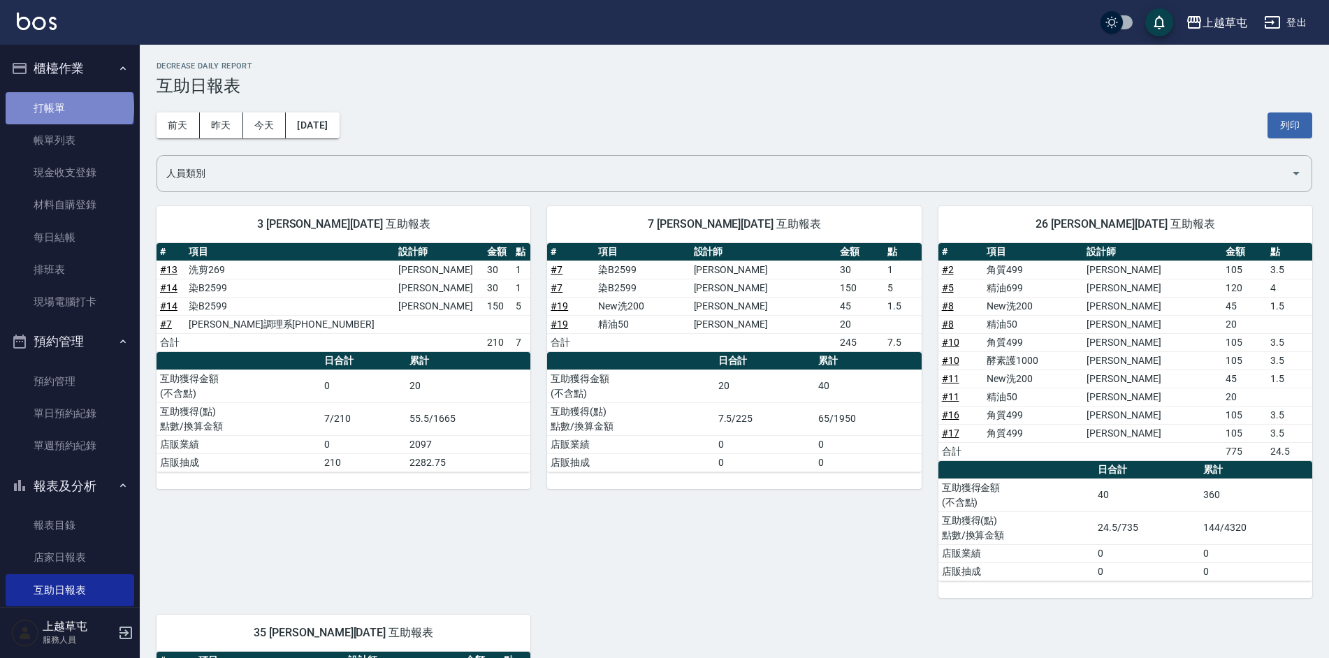
click at [68, 108] on link "打帳單" at bounding box center [70, 108] width 129 height 32
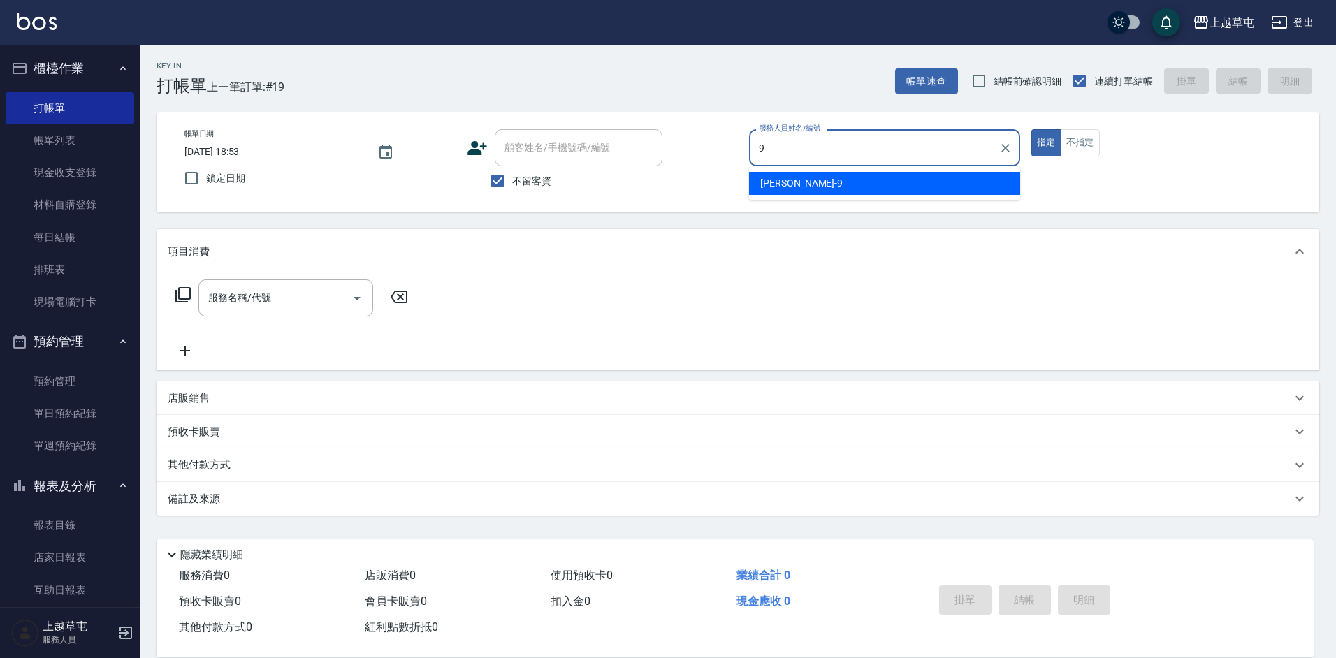
type input "[PERSON_NAME]-9"
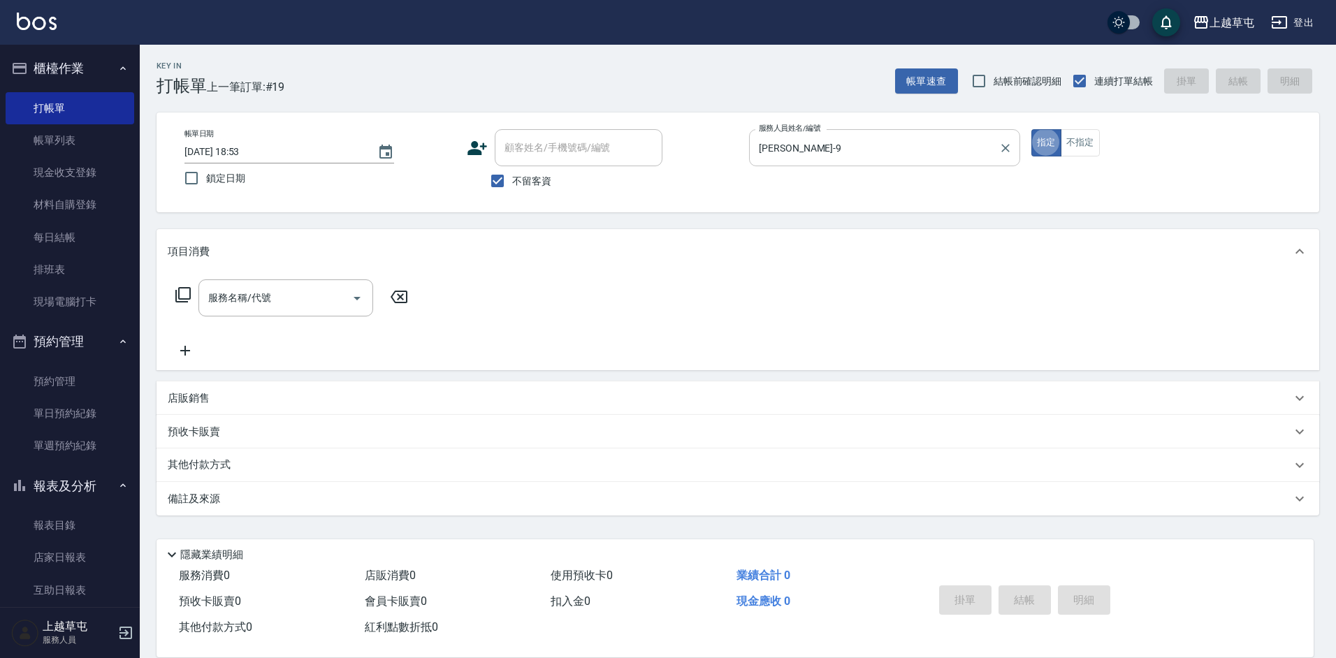
type button "true"
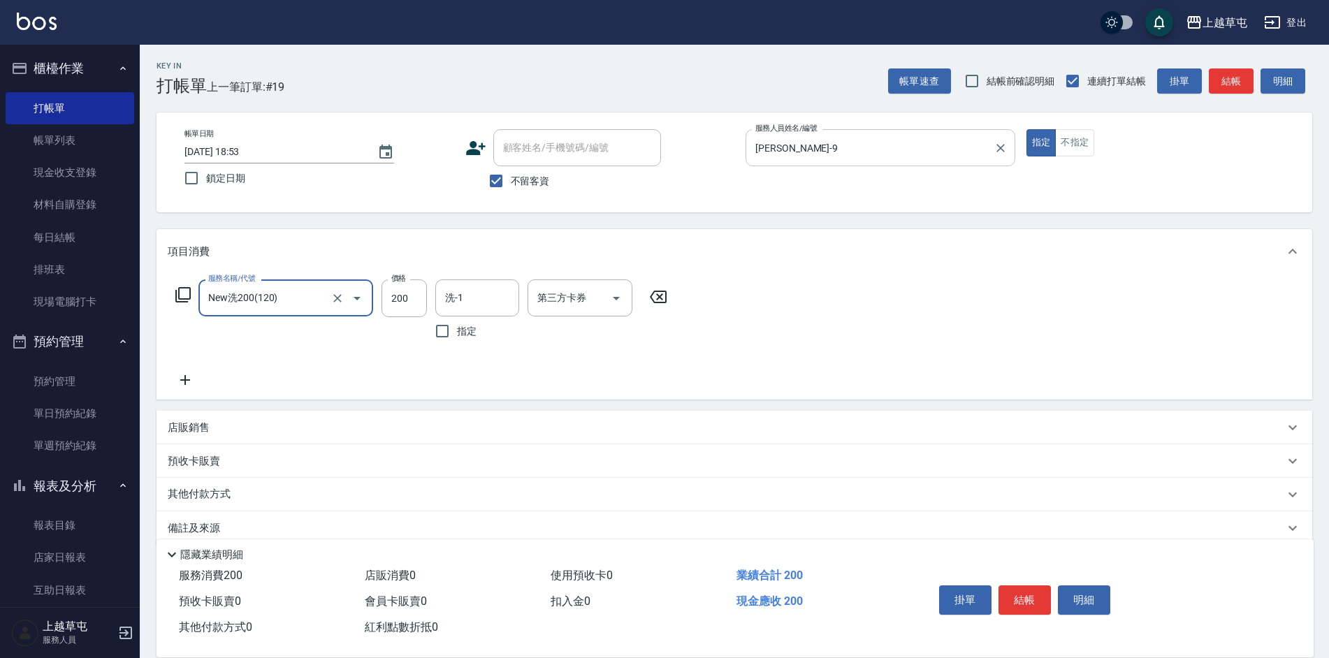
type input "New洗200(120)"
type input "[PERSON_NAME]-35"
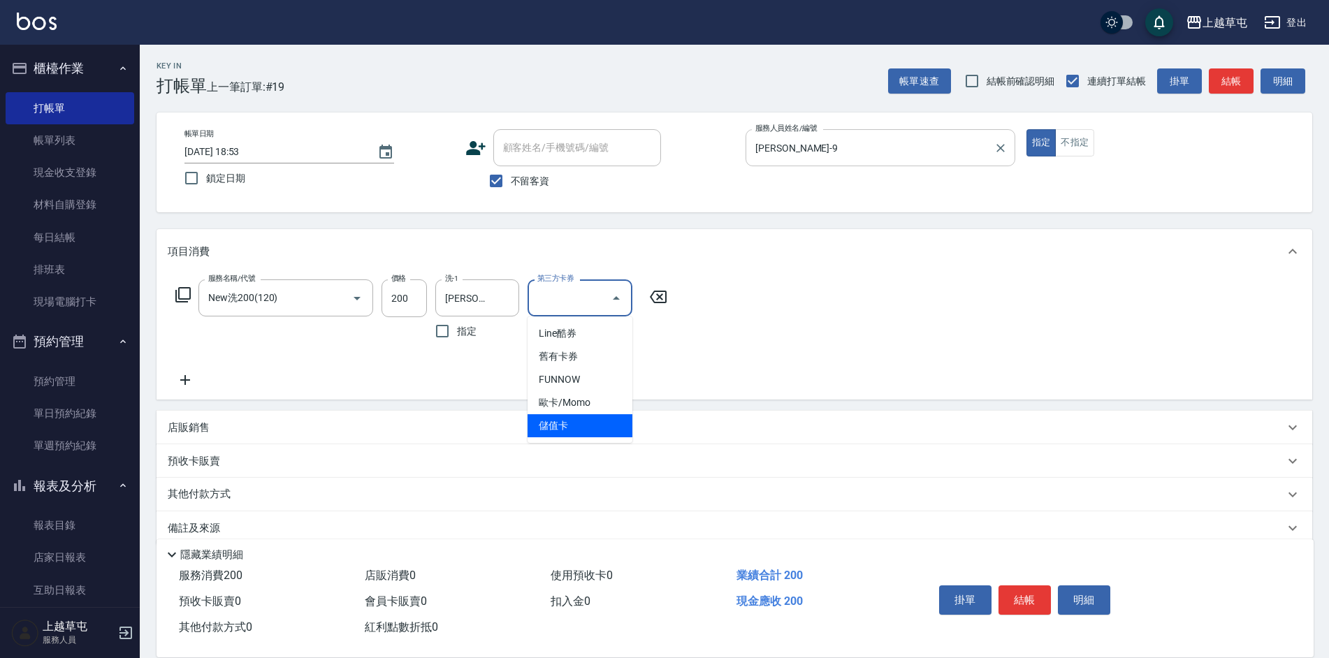
type input "儲值卡"
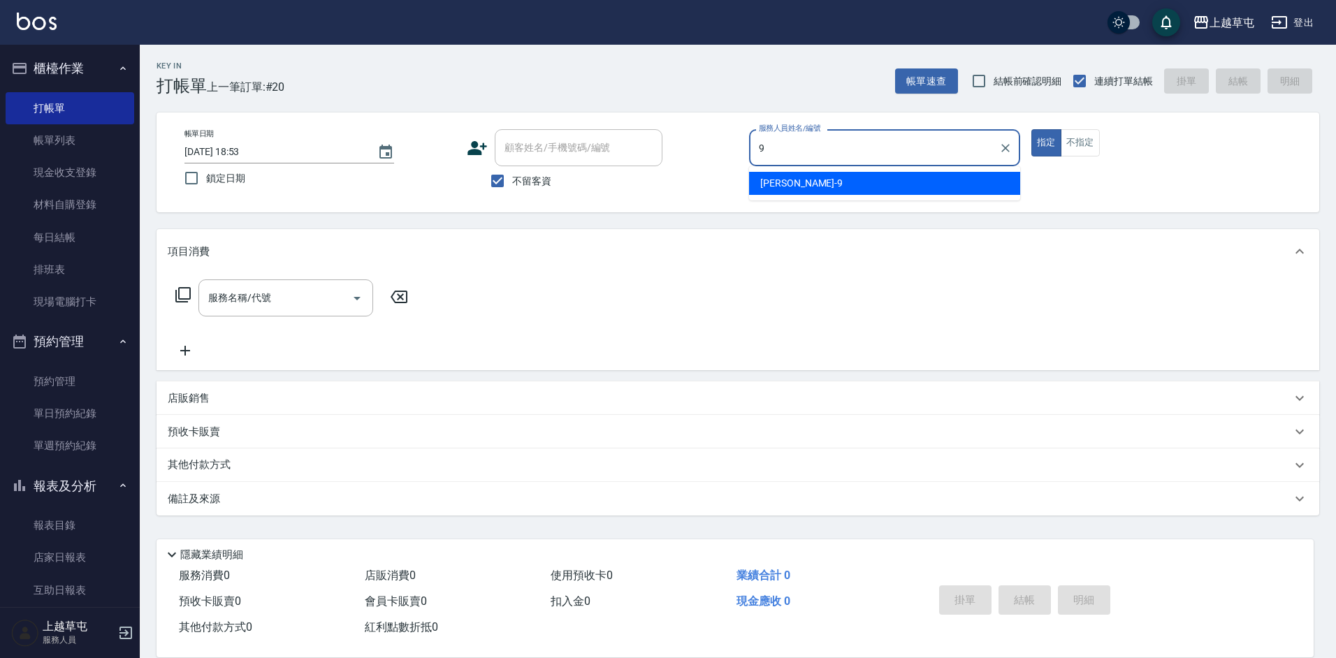
type input "[PERSON_NAME]-9"
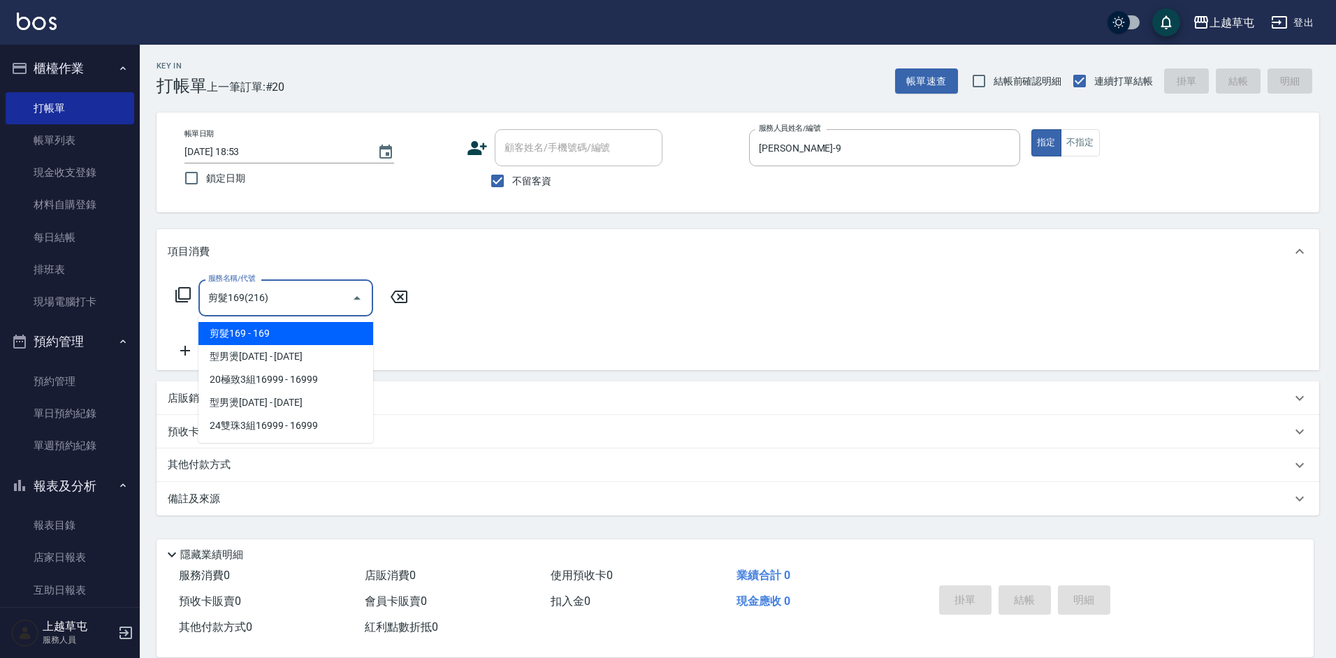
type input "剪髮169(216)"
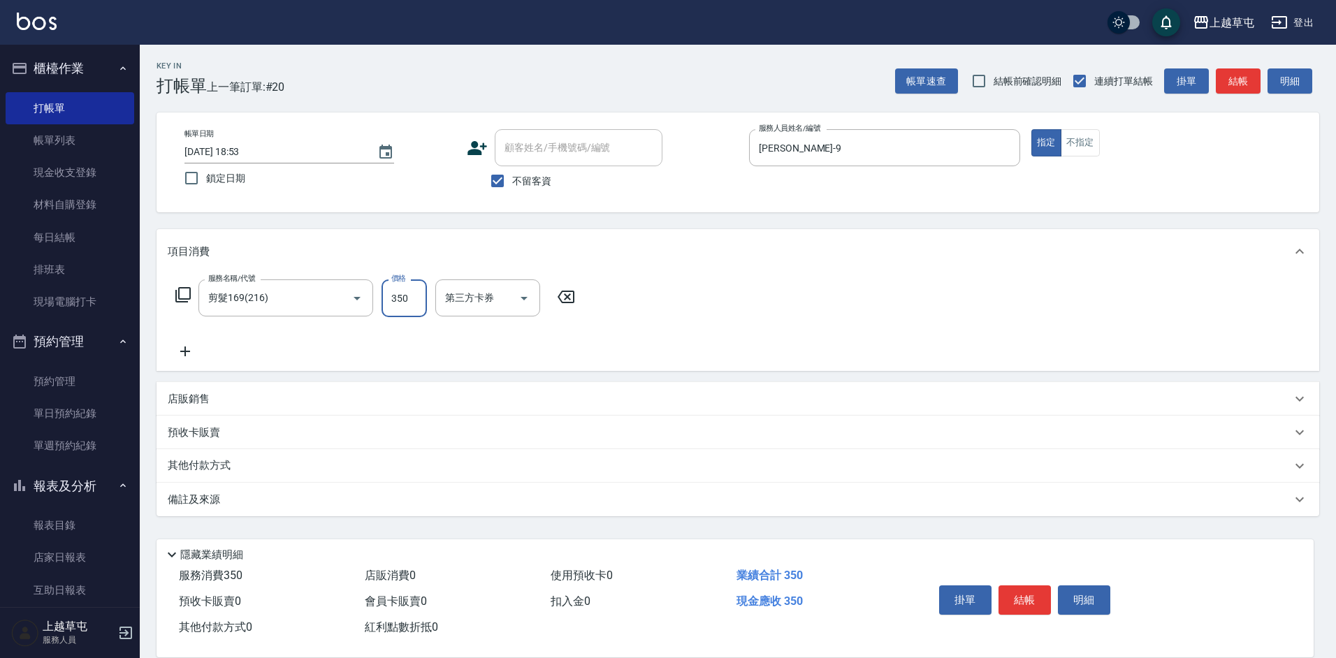
type input "350"
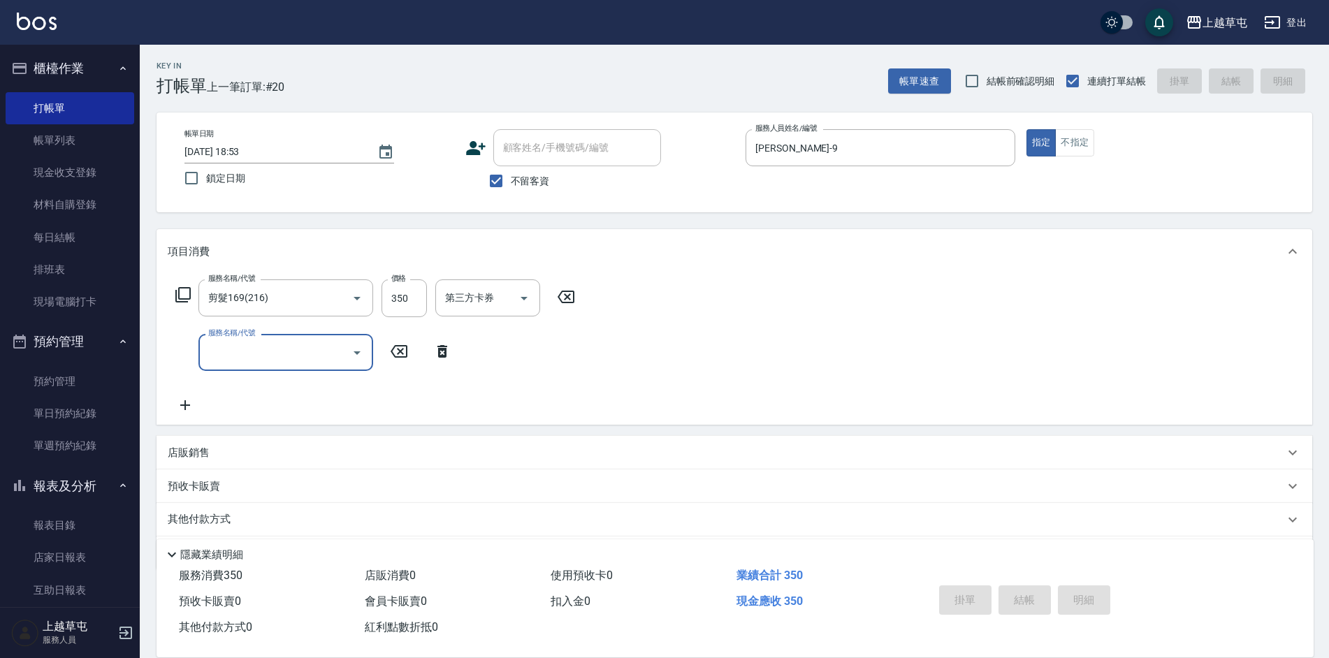
type input "[DATE] 18:54"
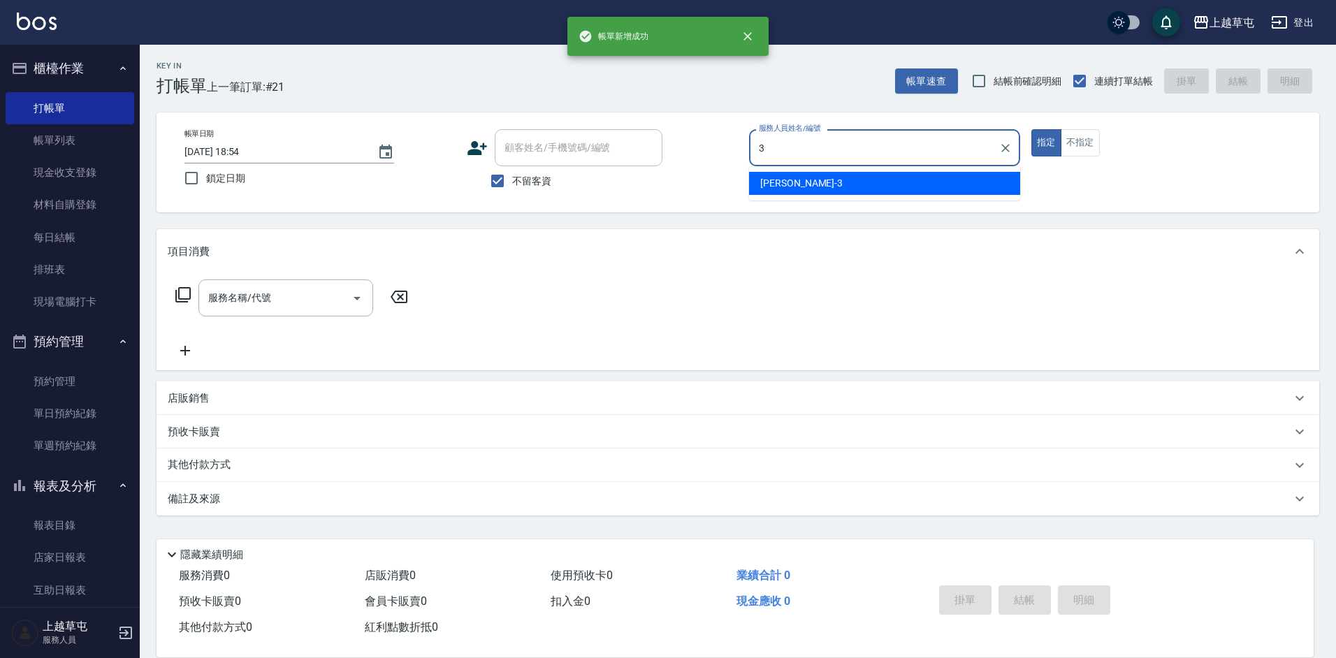
type input "[PERSON_NAME]3"
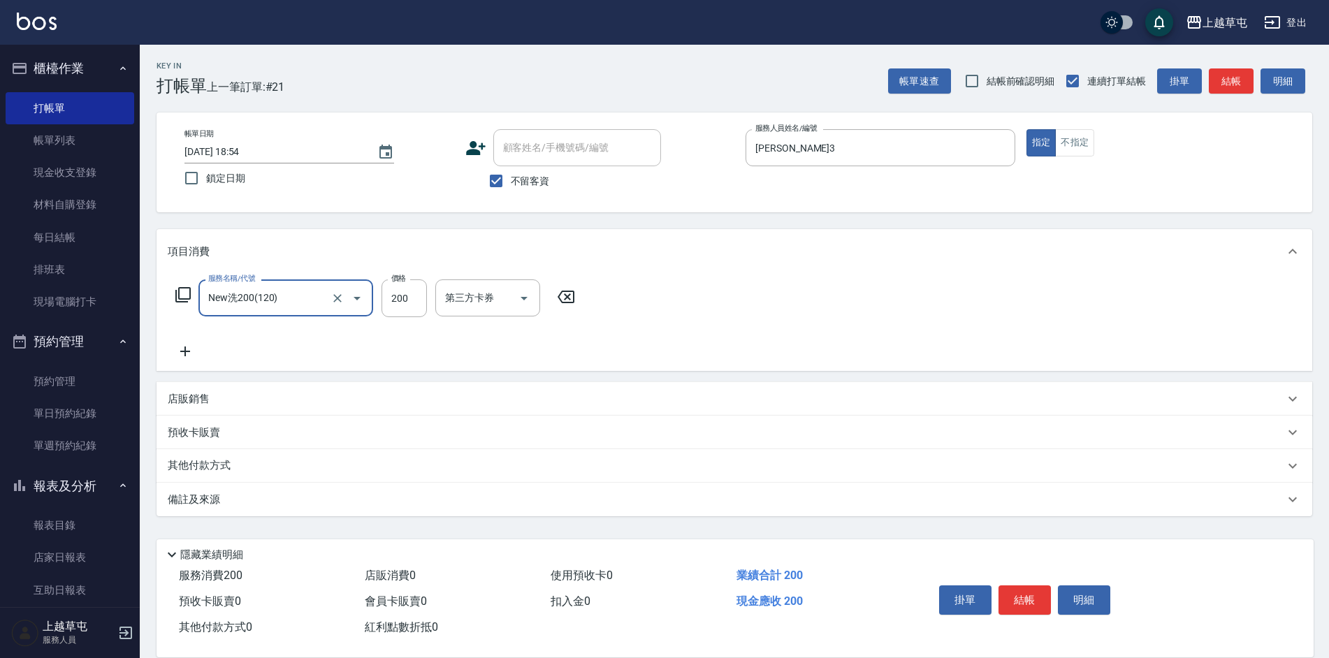
type input "New洗200(120)"
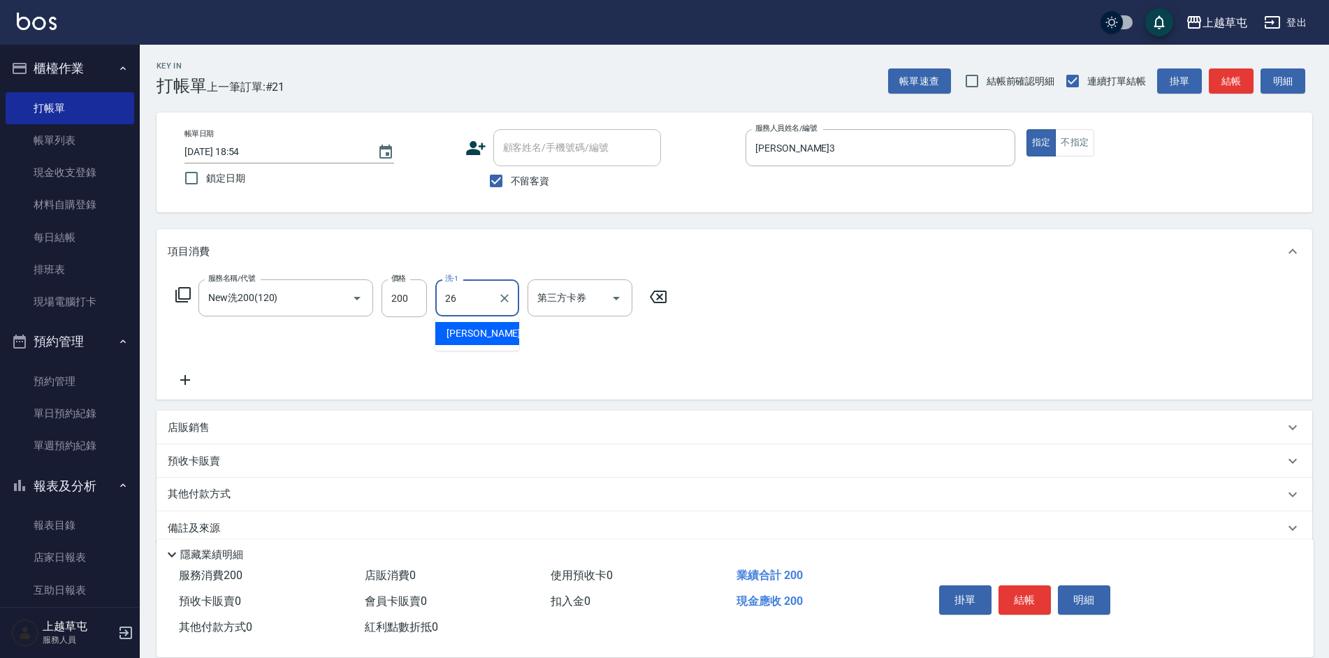
type input "[PERSON_NAME]-26"
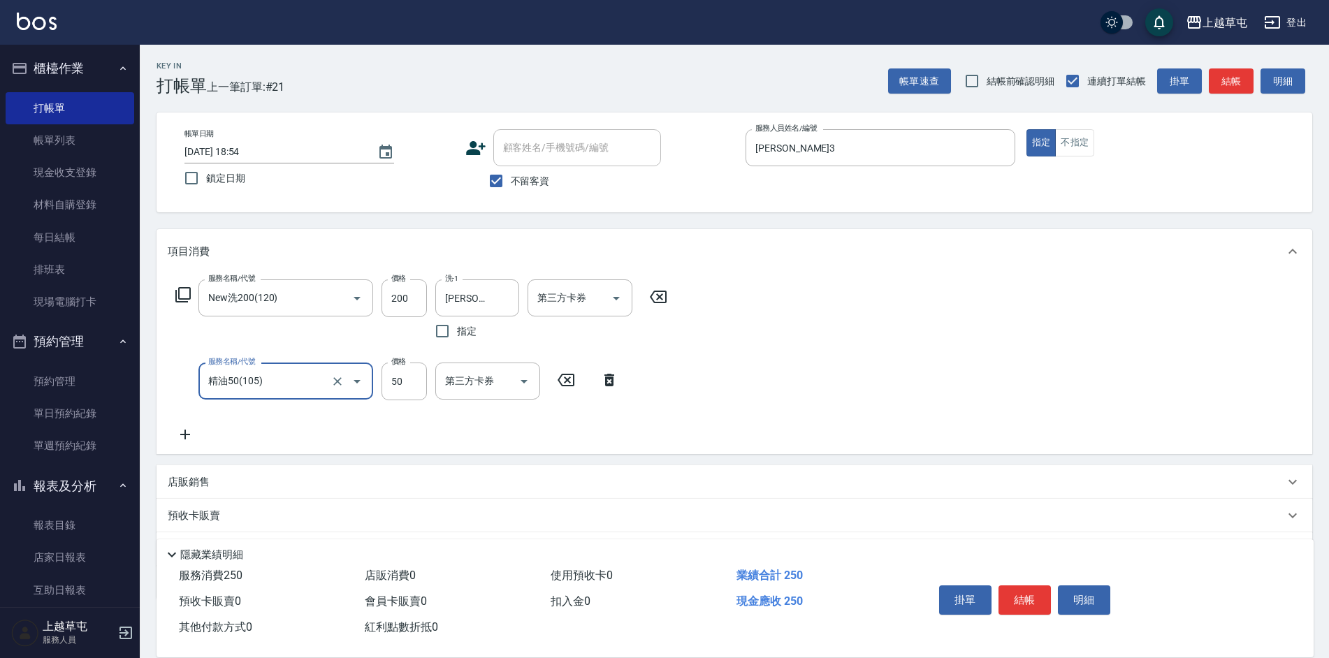
type input "精油50(105)"
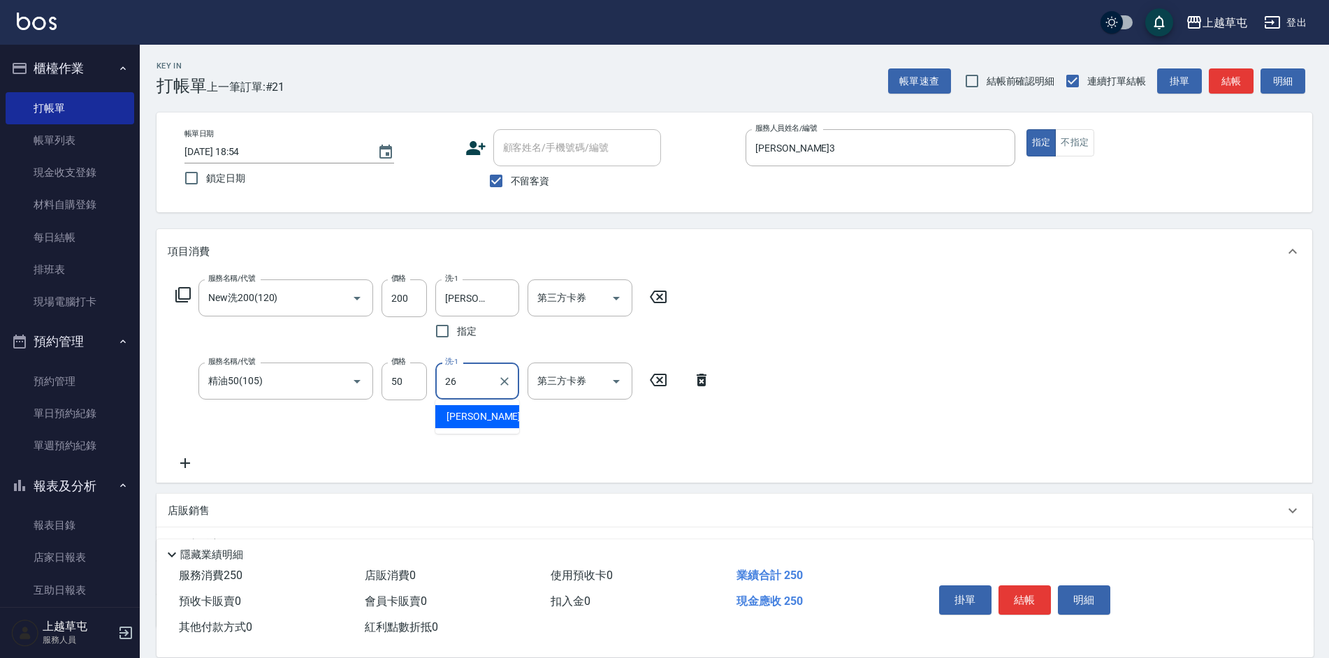
type input "[PERSON_NAME]-26"
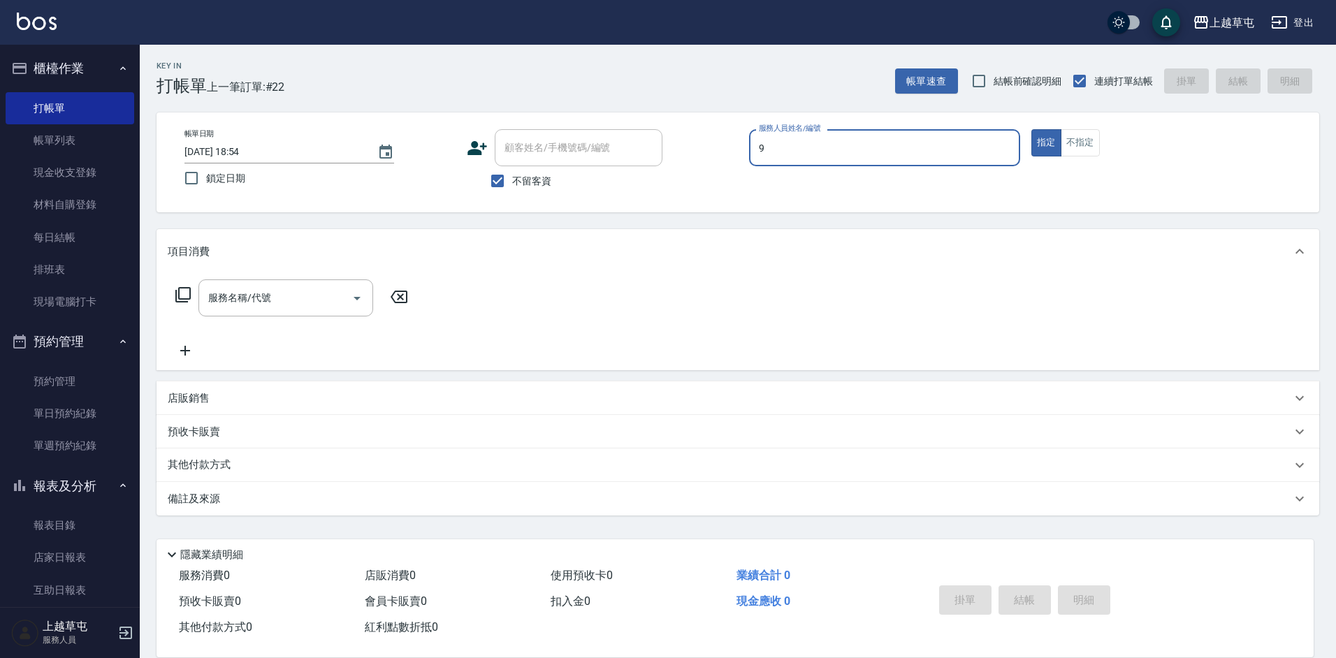
type input "[PERSON_NAME]-9"
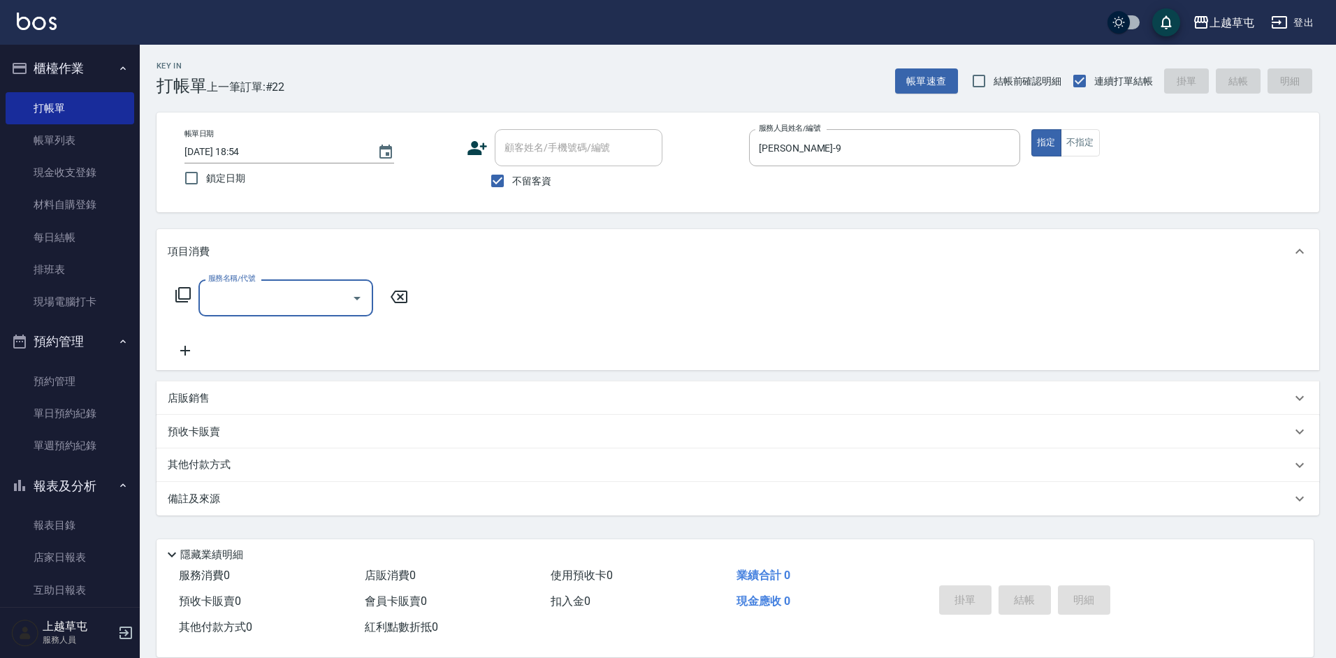
click at [289, 282] on div "服務名稱/代號" at bounding box center [286, 298] width 175 height 37
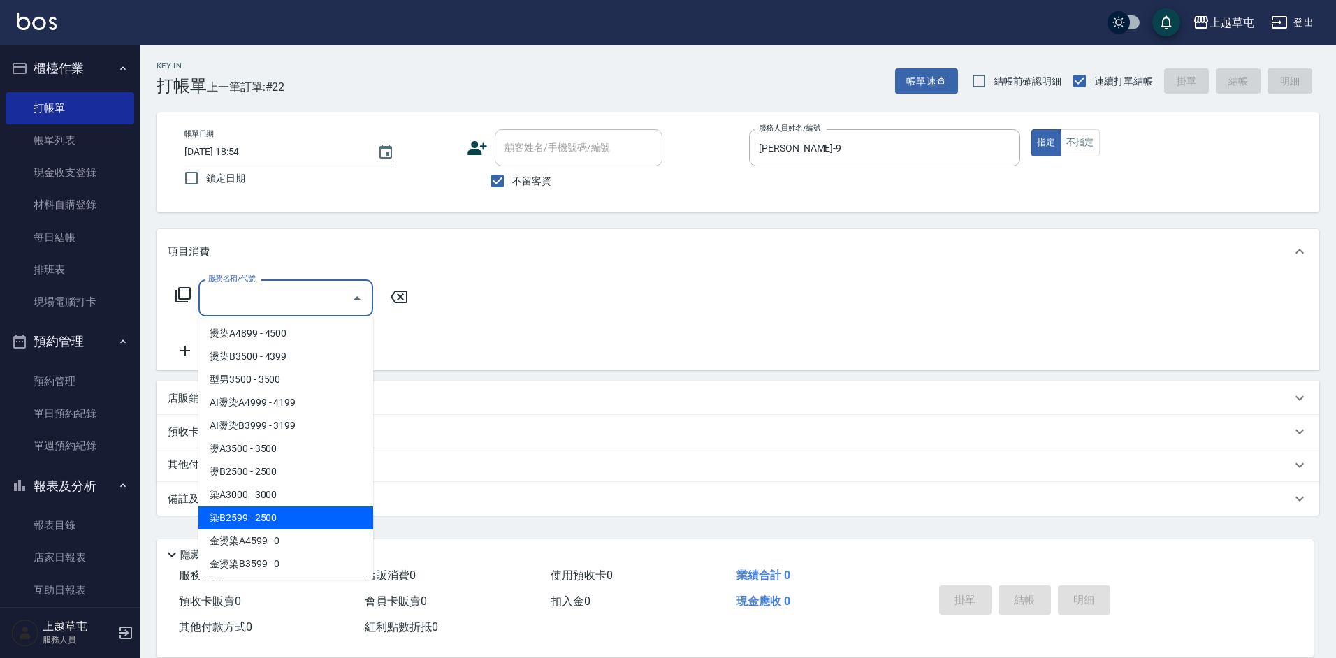
type input "染B2599(42)"
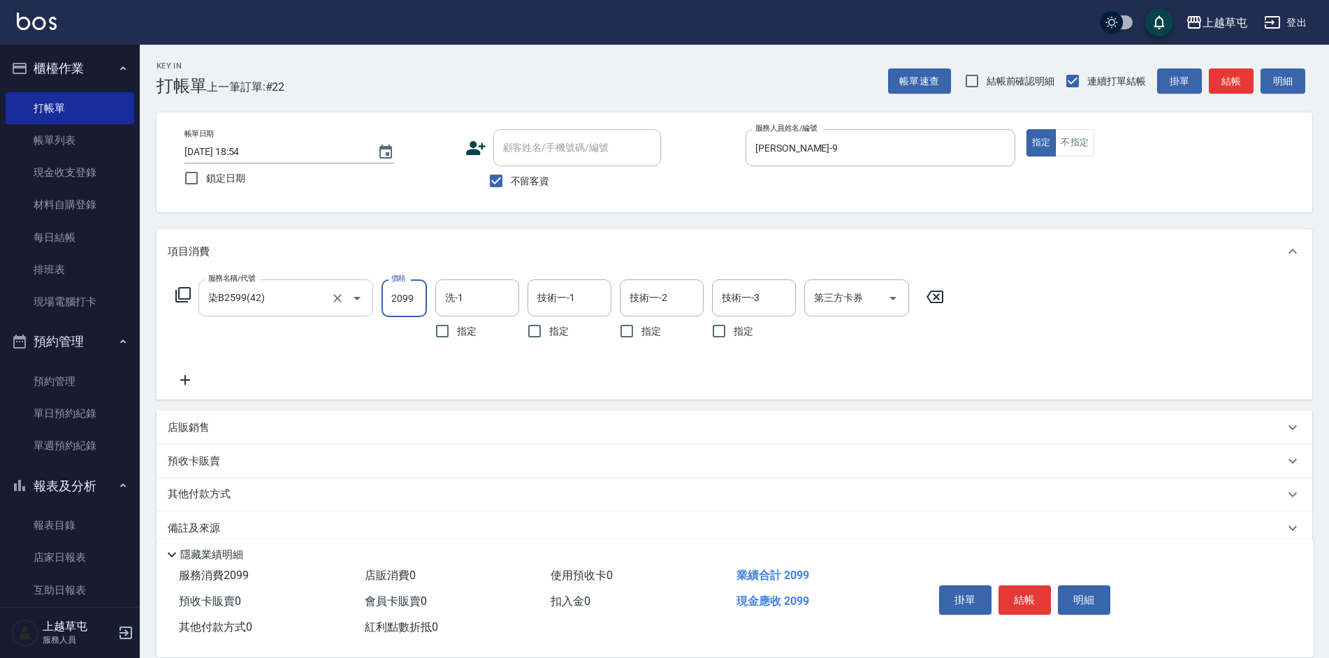
type input "2099"
type input "[PERSON_NAME]-7"
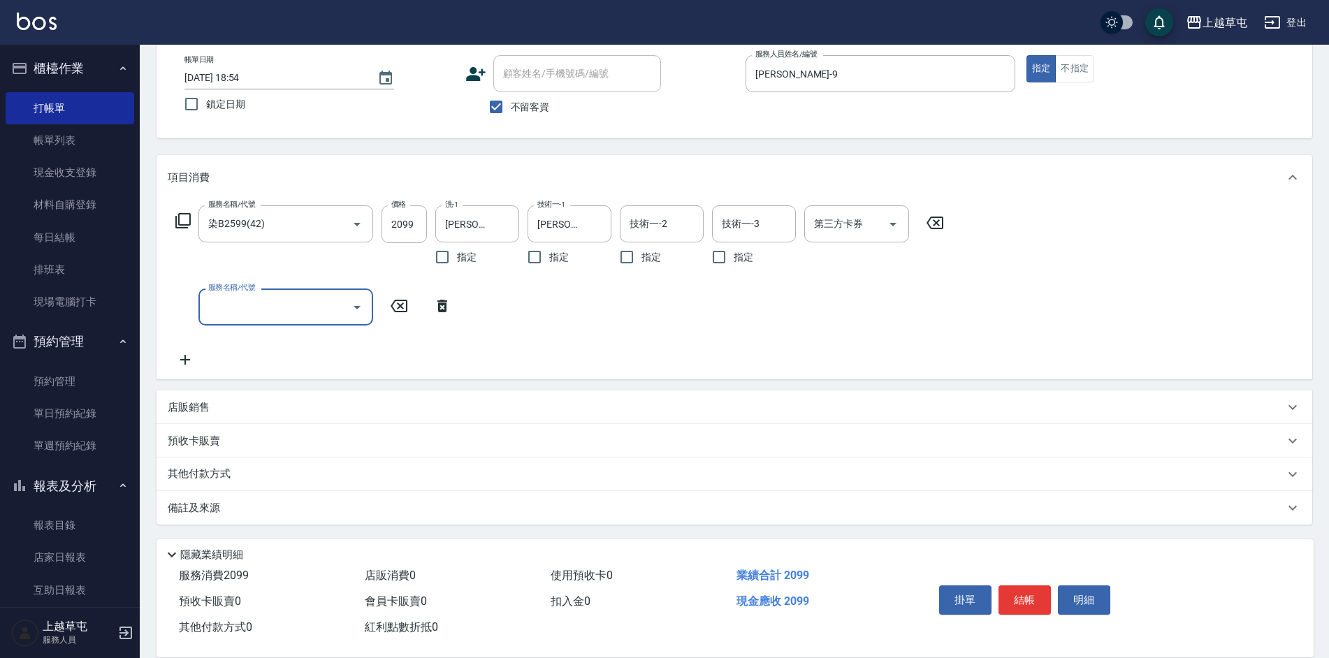
scroll to position [75, 0]
click at [176, 464] on div "其他付款方式" at bounding box center [735, 474] width 1156 height 34
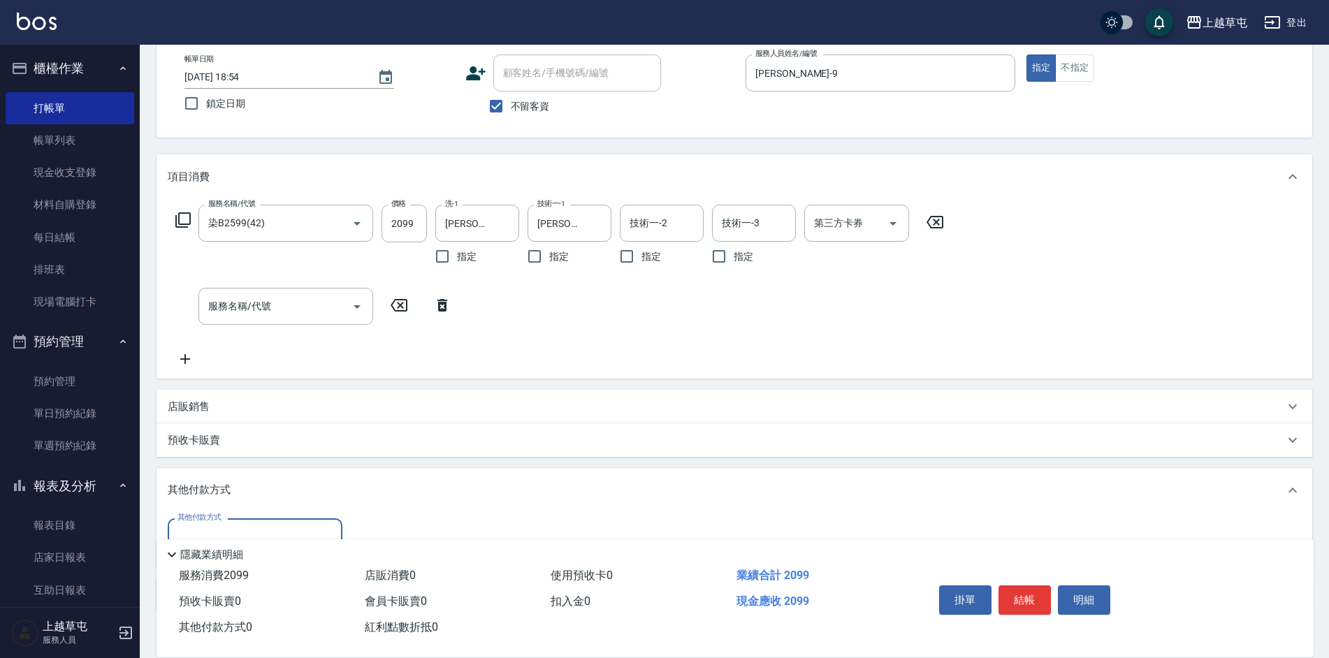
scroll to position [163, 0]
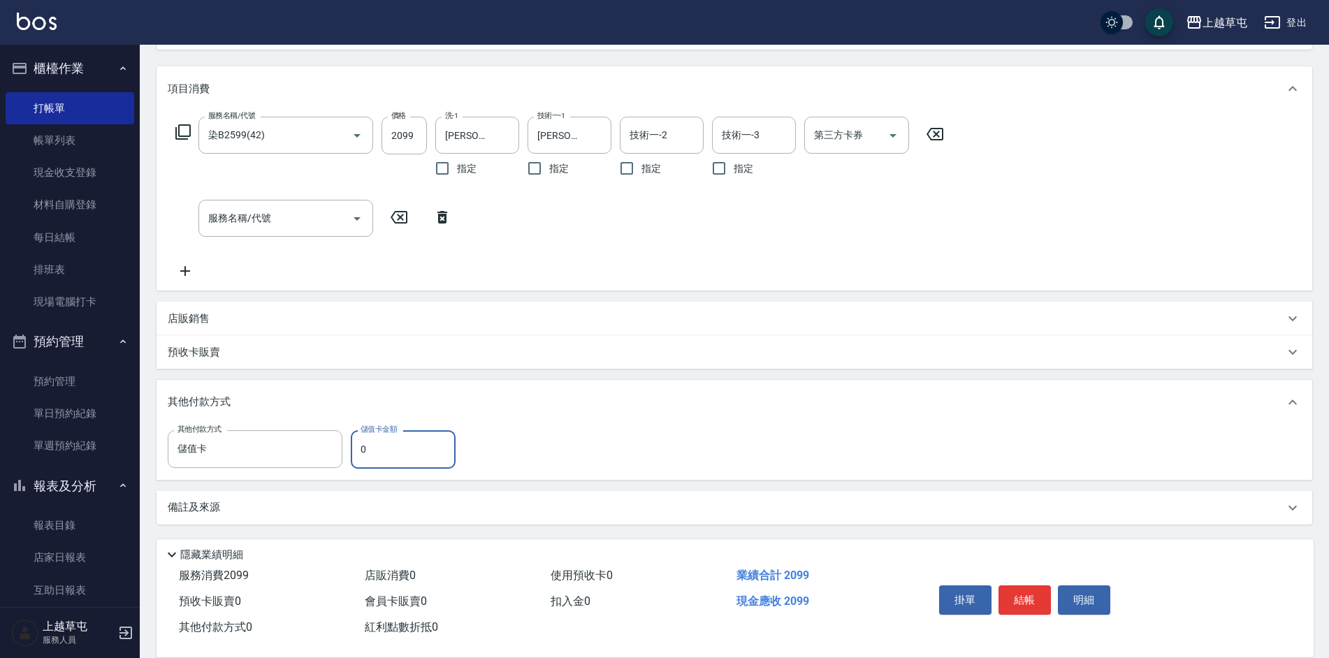
type input "儲值卡"
type input "902"
click at [836, 360] on div "預收卡販賣" at bounding box center [735, 352] width 1156 height 34
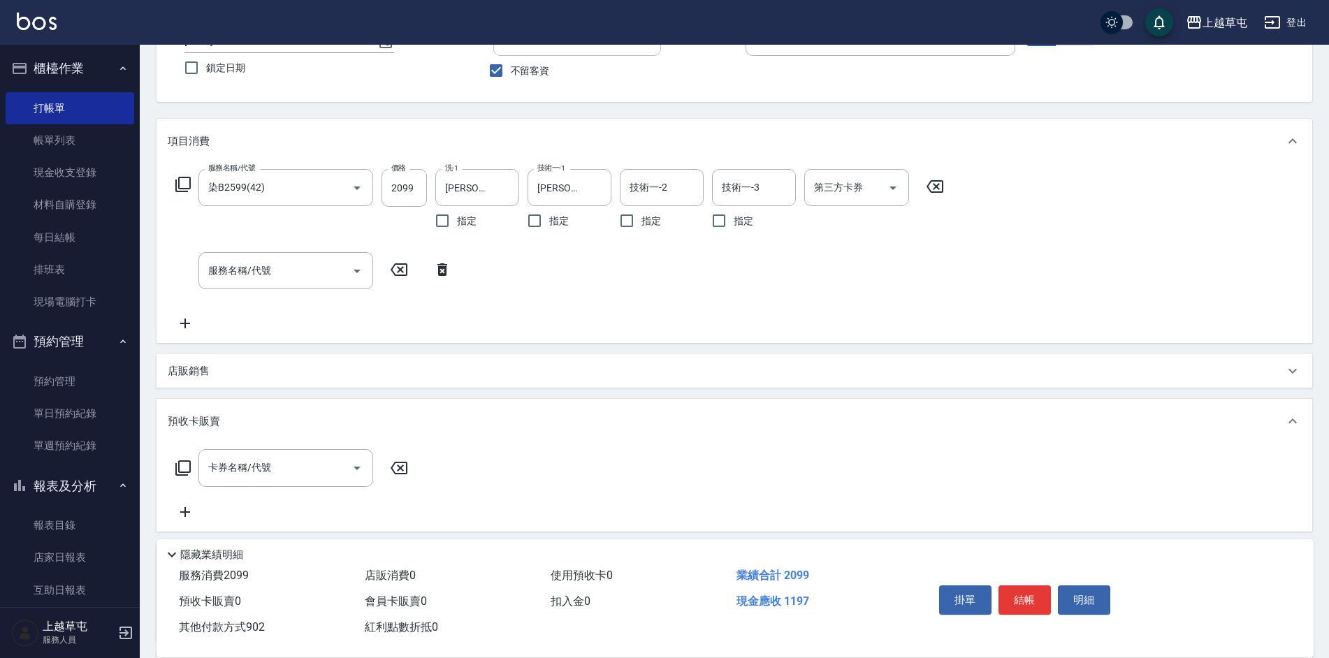
scroll to position [23, 0]
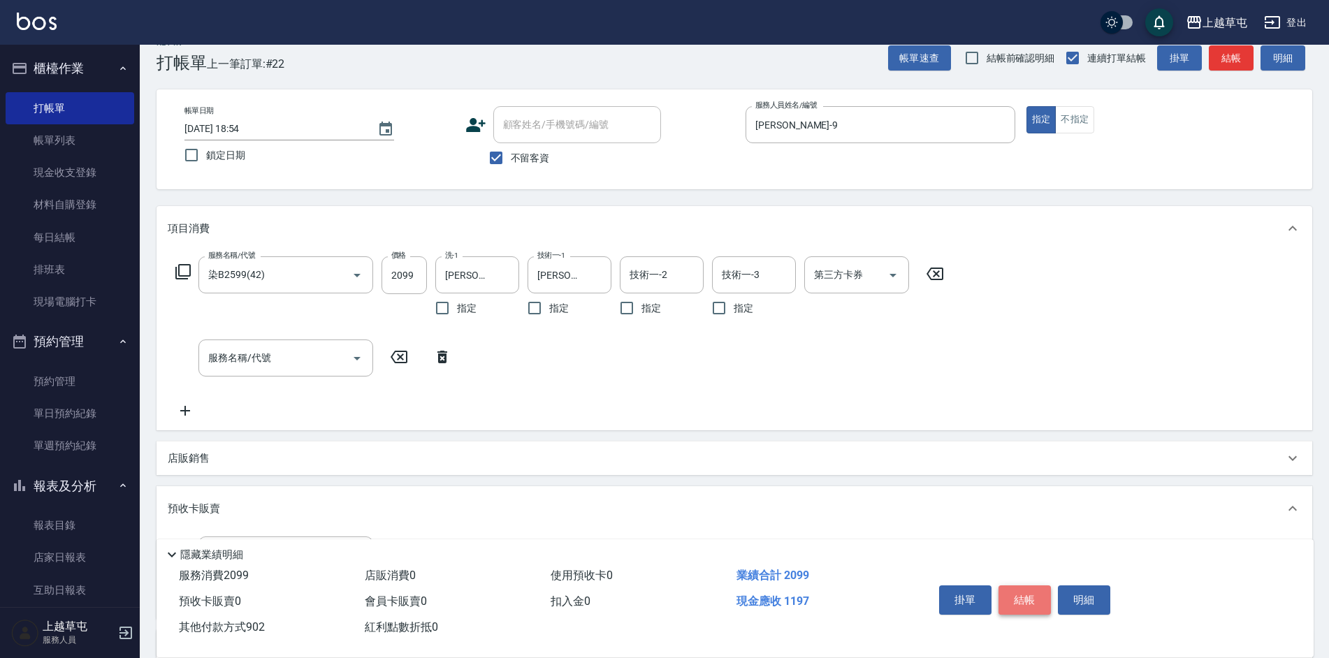
click at [1034, 596] on button "結帳" at bounding box center [1025, 600] width 52 height 29
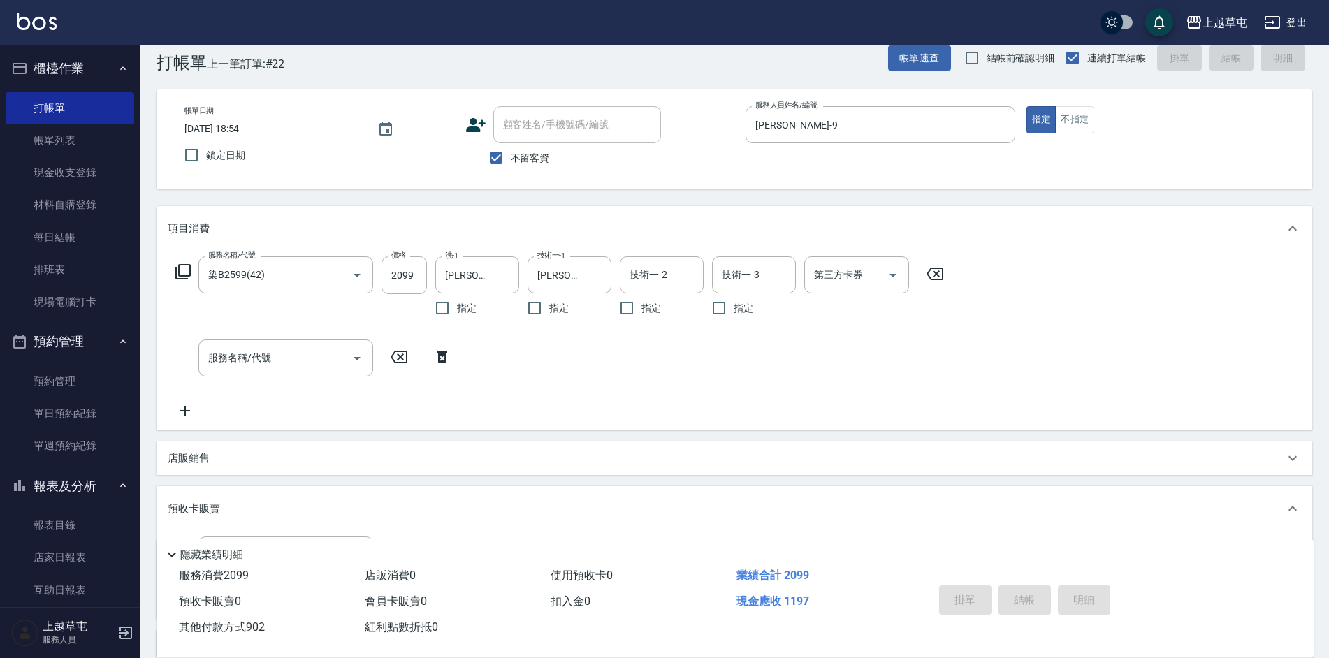
type input "[DATE] 18:56"
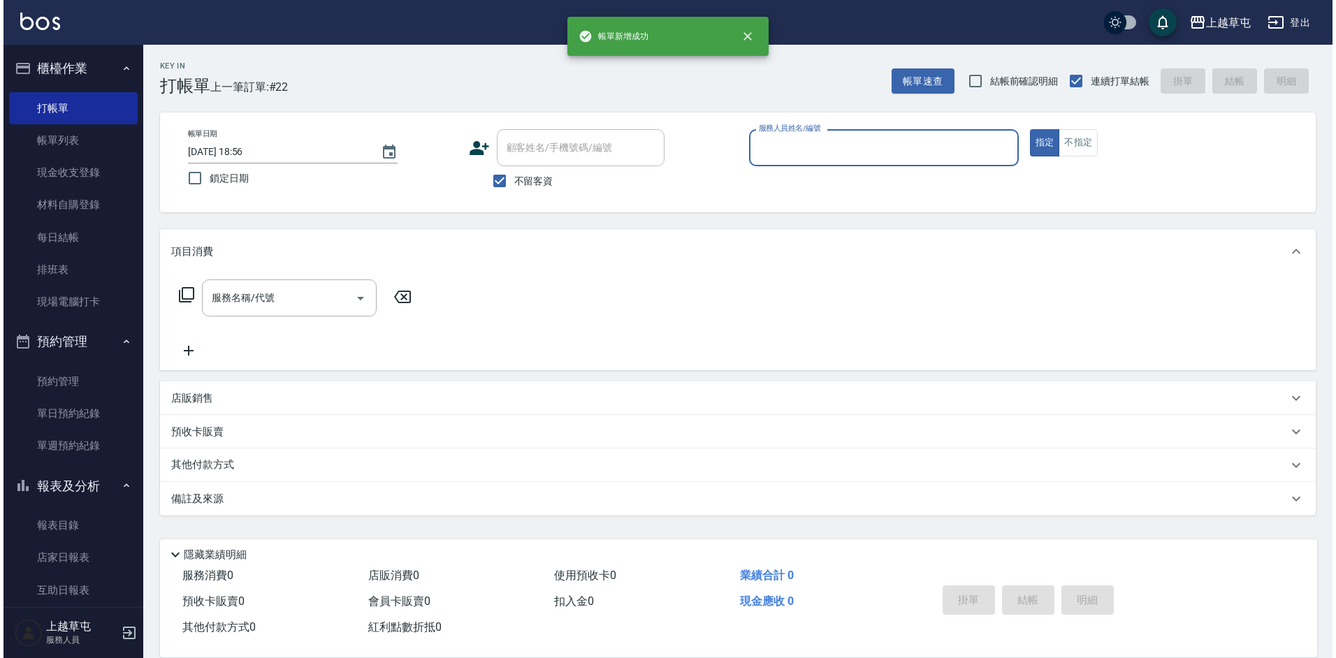
scroll to position [0, 0]
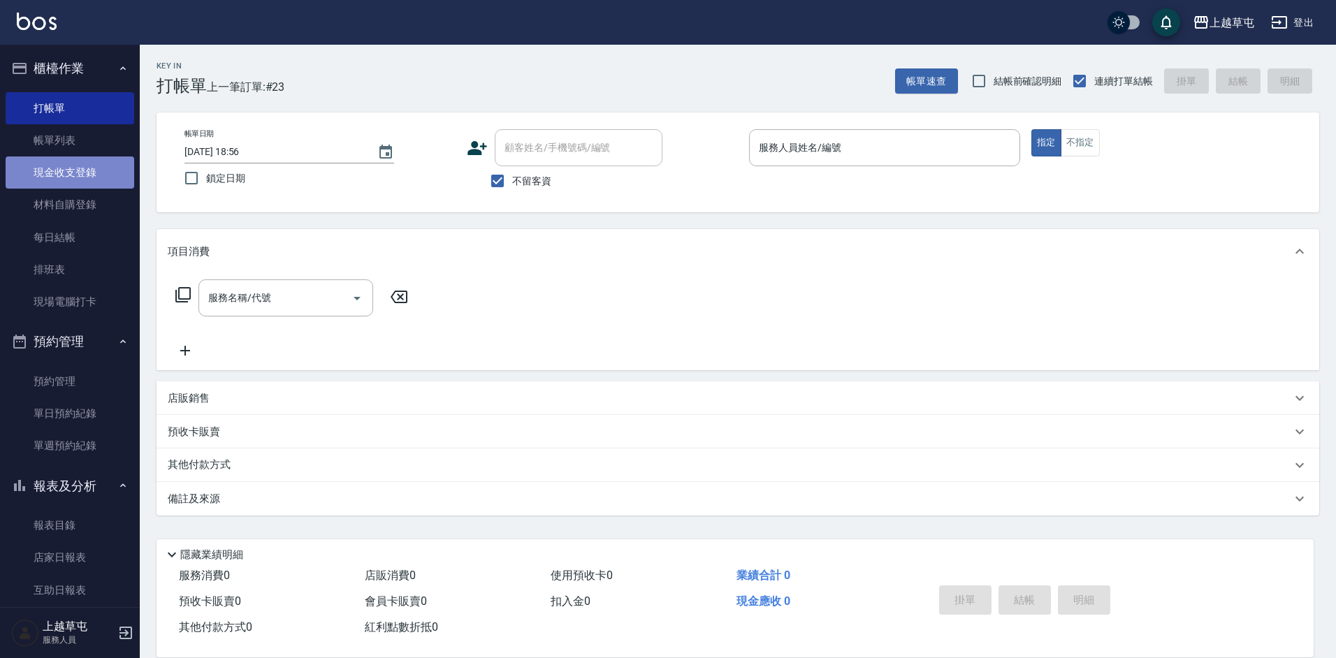
click at [90, 176] on link "現金收支登錄" at bounding box center [70, 173] width 129 height 32
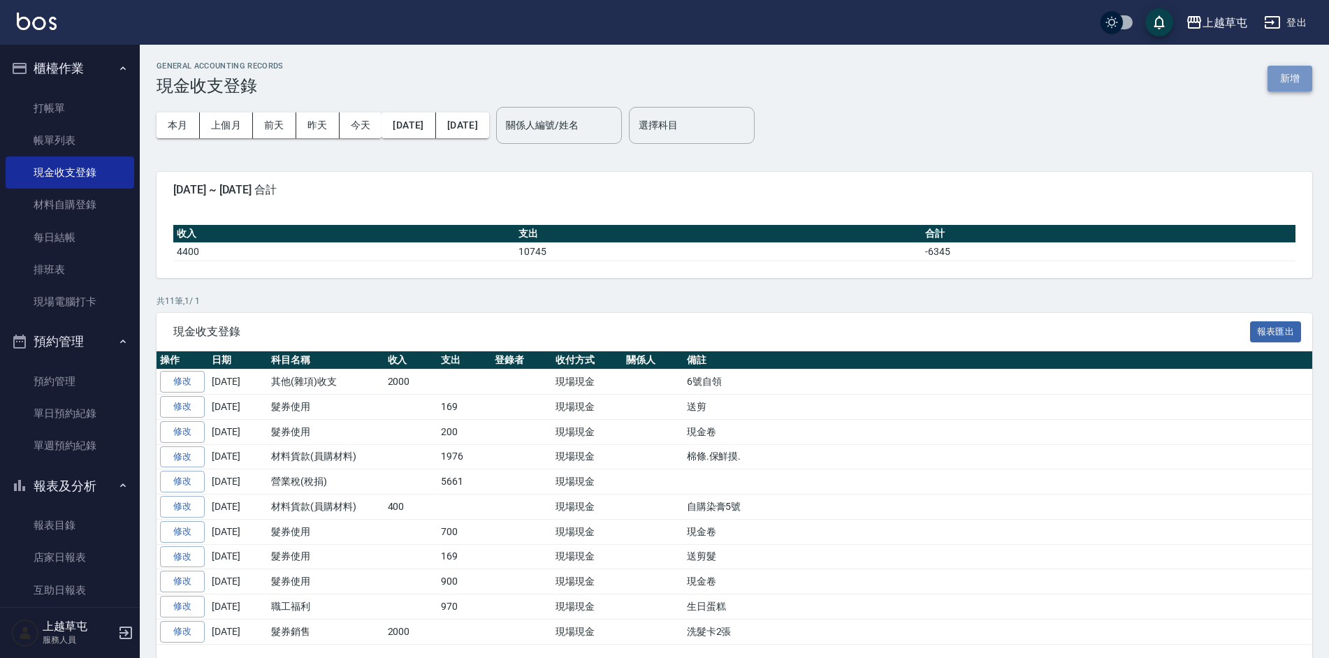
click at [1290, 76] on button "新增" at bounding box center [1290, 79] width 45 height 26
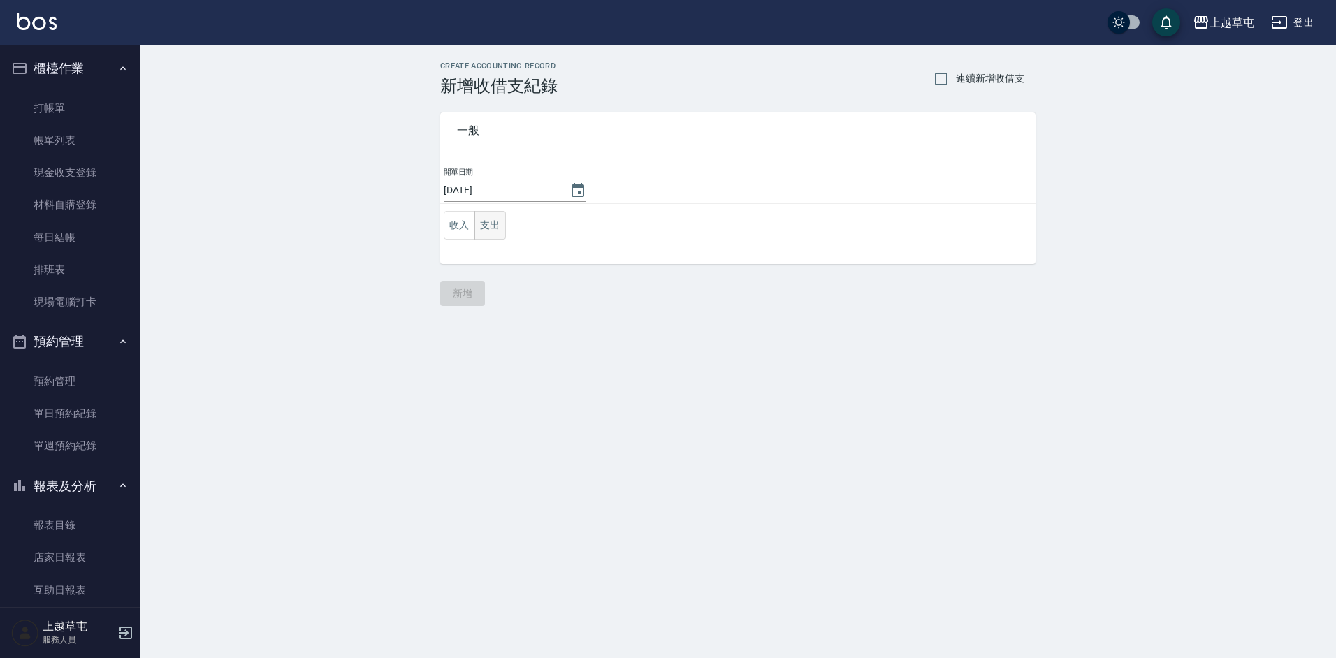
click at [496, 223] on button "支出" at bounding box center [490, 225] width 31 height 29
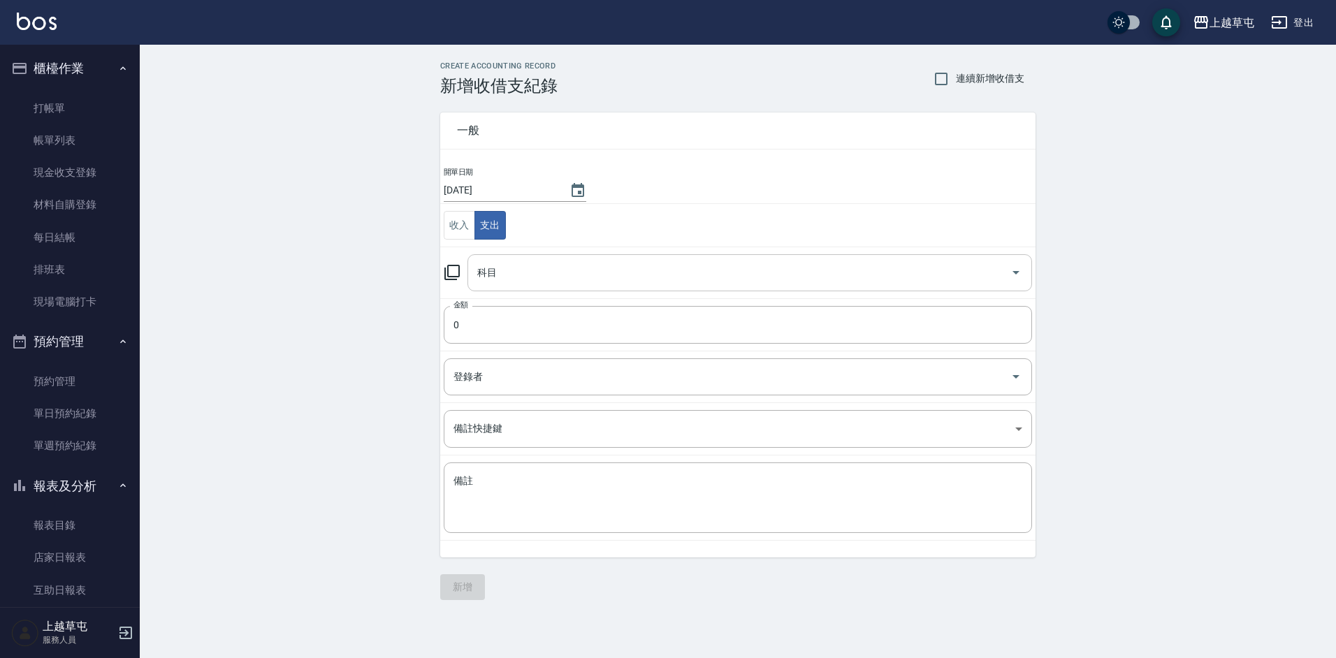
click at [519, 275] on input "科目" at bounding box center [739, 273] width 531 height 24
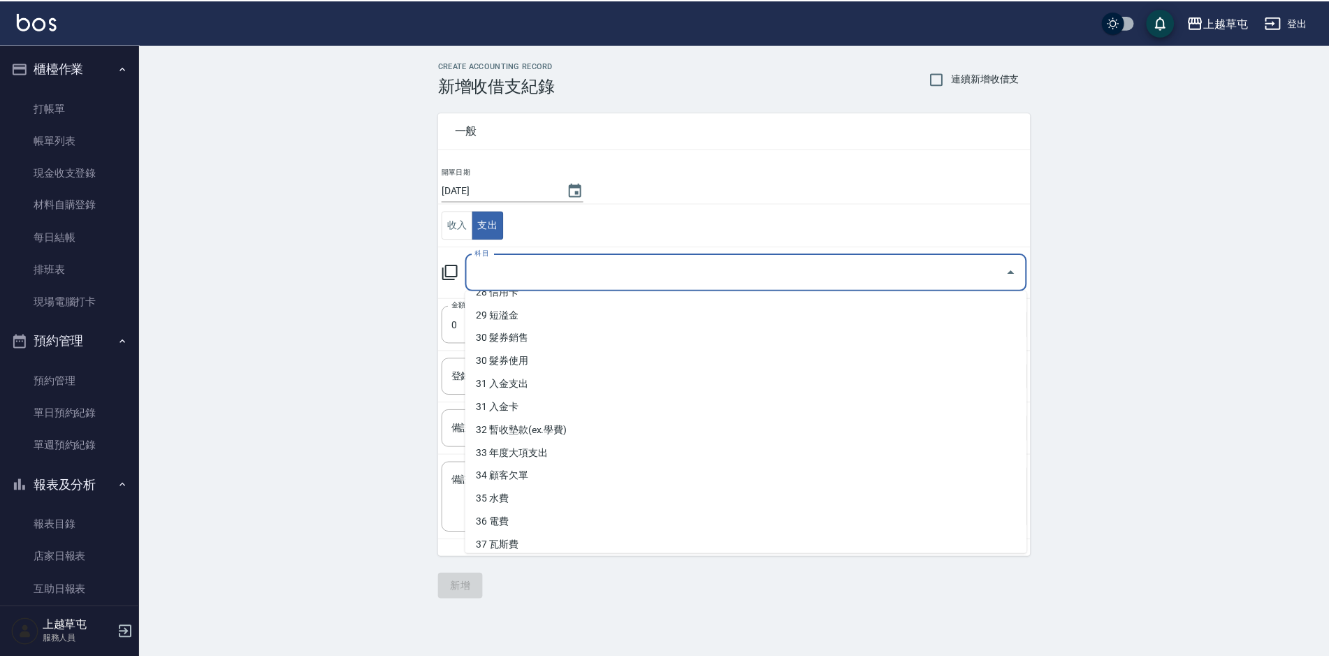
scroll to position [693, 0]
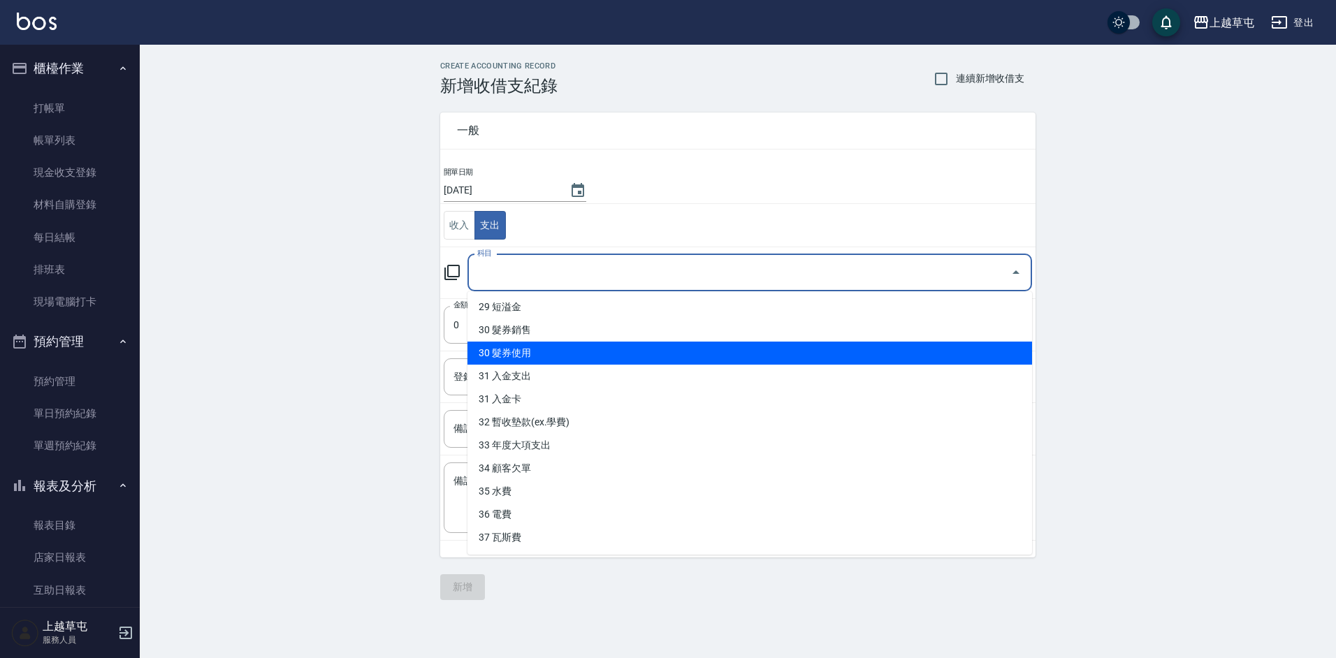
click at [602, 352] on li "30 髮券使用" at bounding box center [750, 353] width 565 height 23
type input "30 髮券使用"
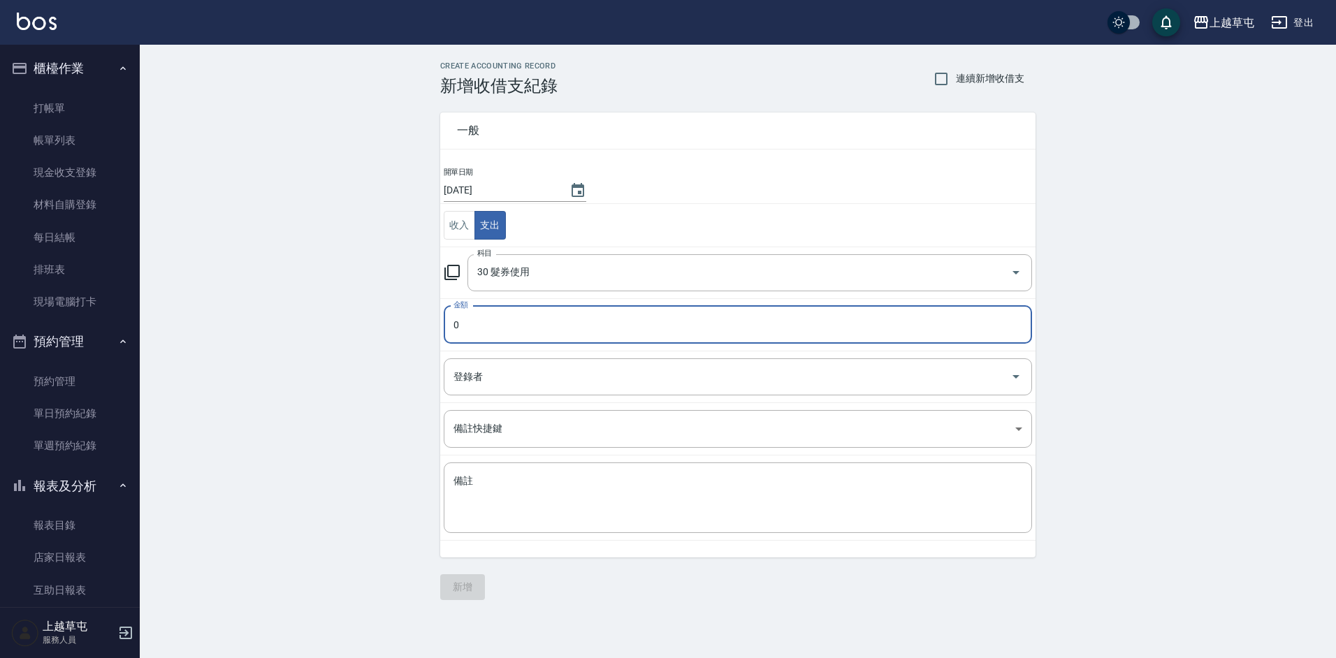
click at [480, 326] on input "0" at bounding box center [738, 325] width 589 height 38
type input "700"
click at [565, 492] on textarea "備註" at bounding box center [738, 499] width 569 height 48
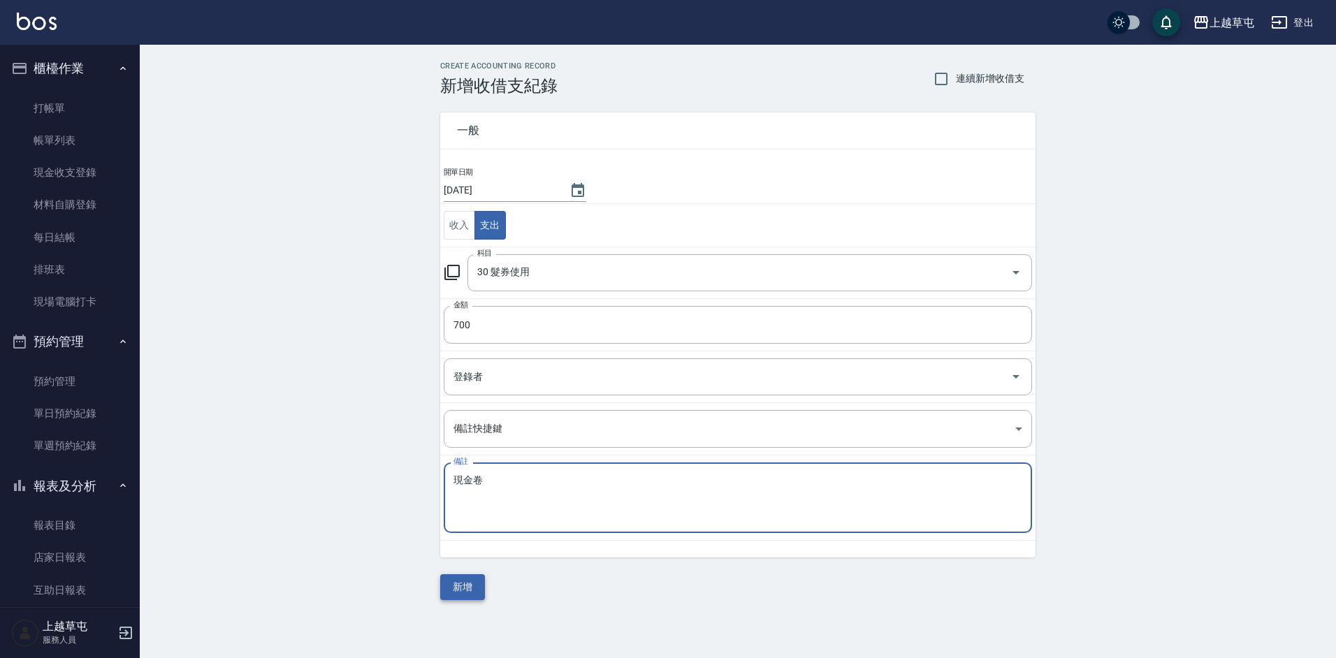
type textarea "現金卷"
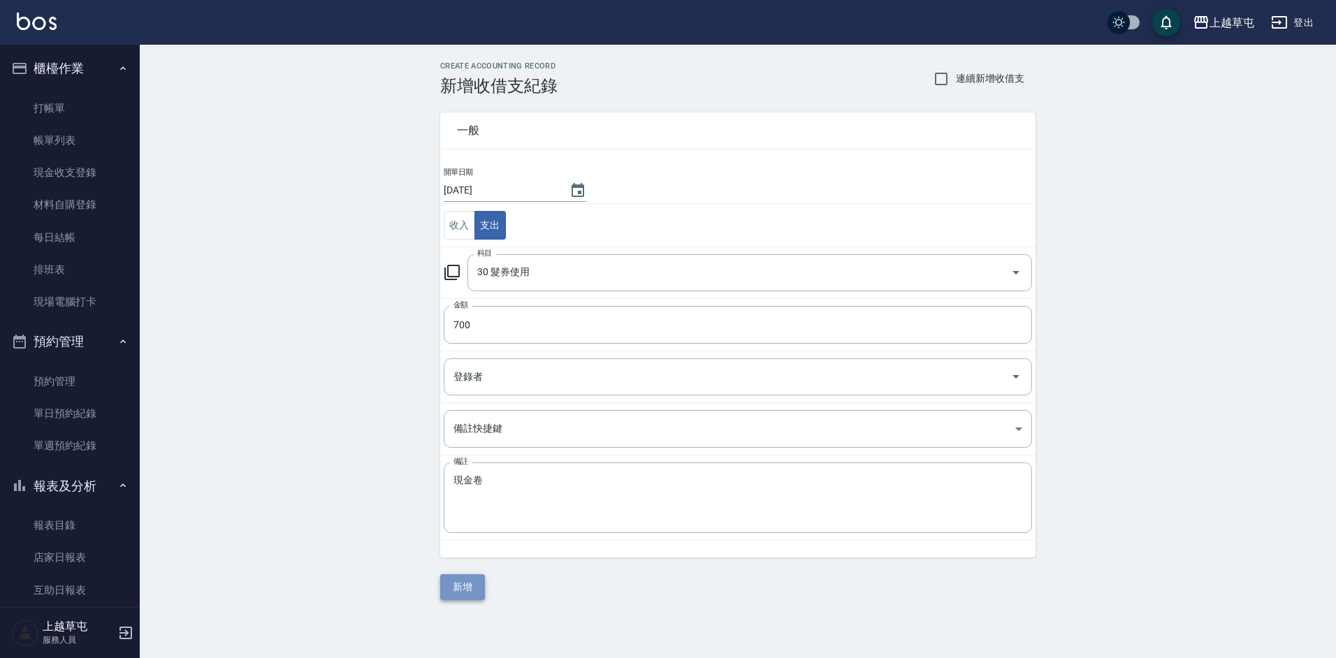
click at [459, 579] on button "新增" at bounding box center [462, 588] width 45 height 26
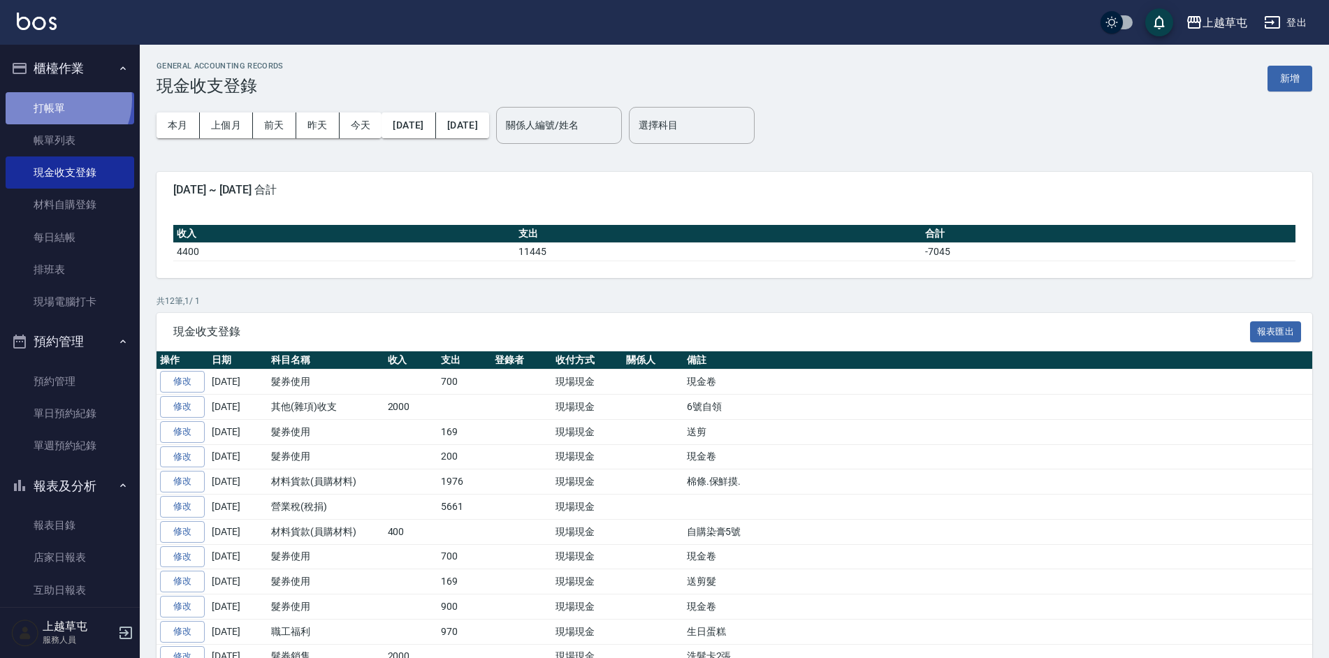
click at [57, 99] on link "打帳單" at bounding box center [70, 108] width 129 height 32
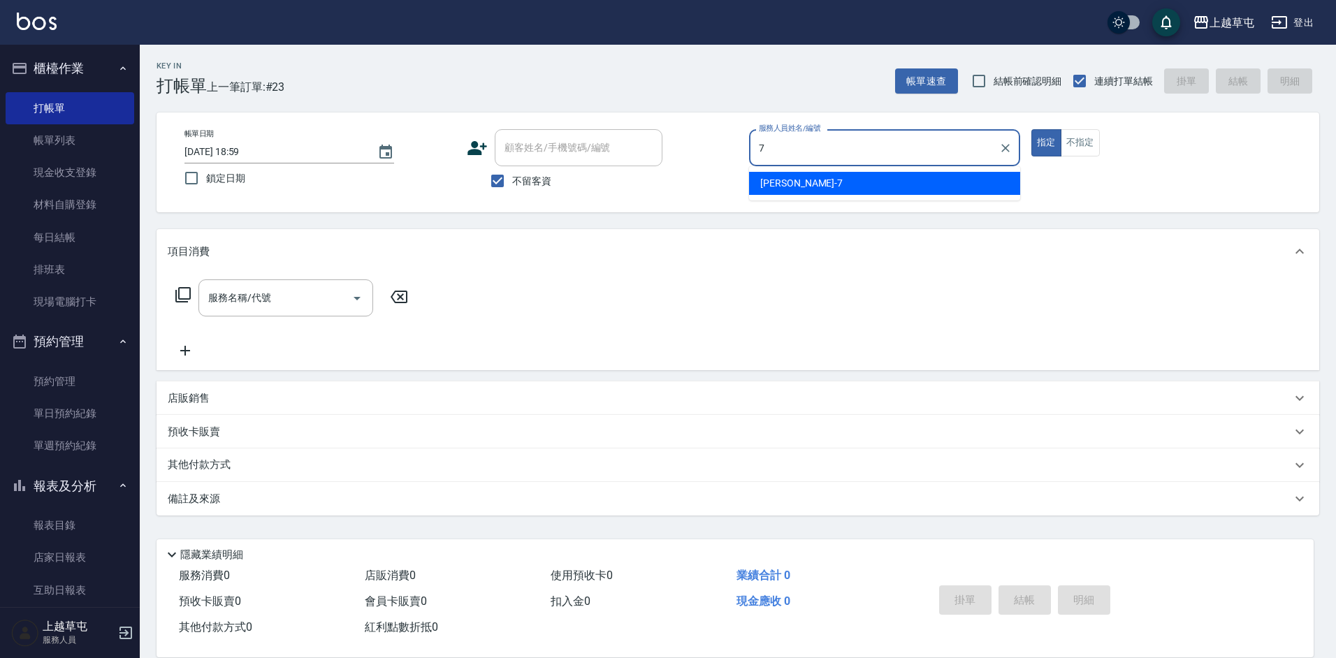
type input "[PERSON_NAME]-7"
type button "true"
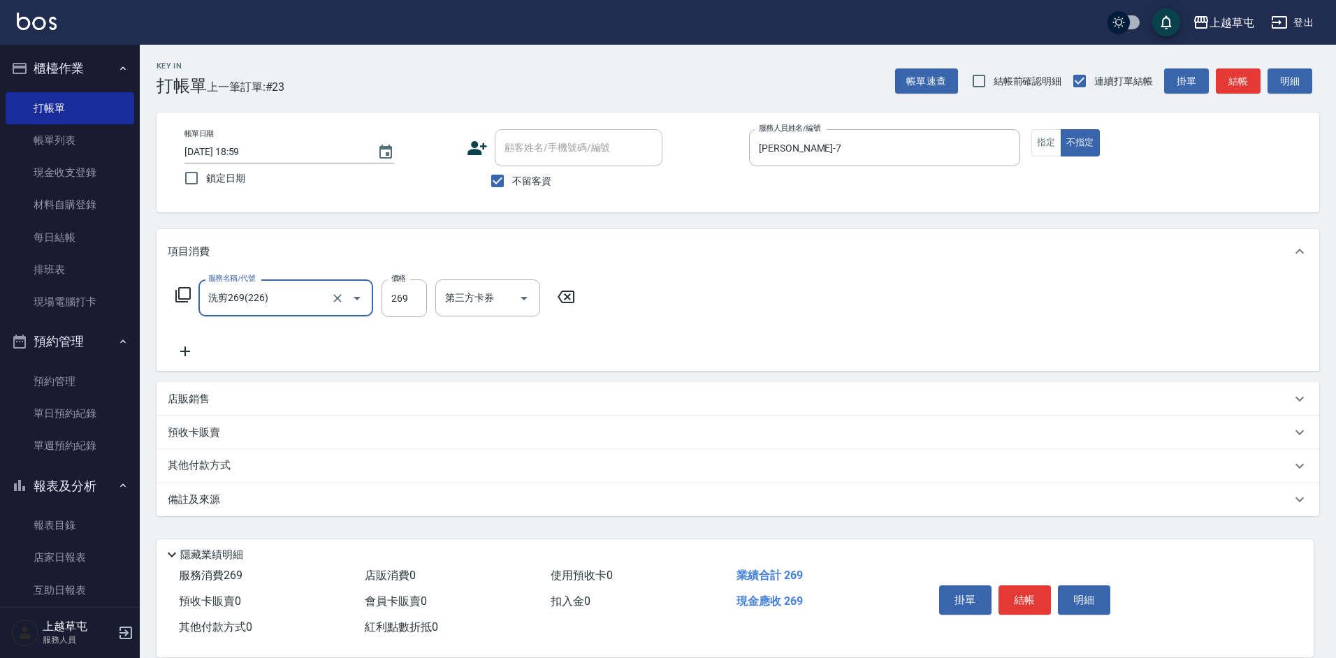
type input "洗剪269(226)"
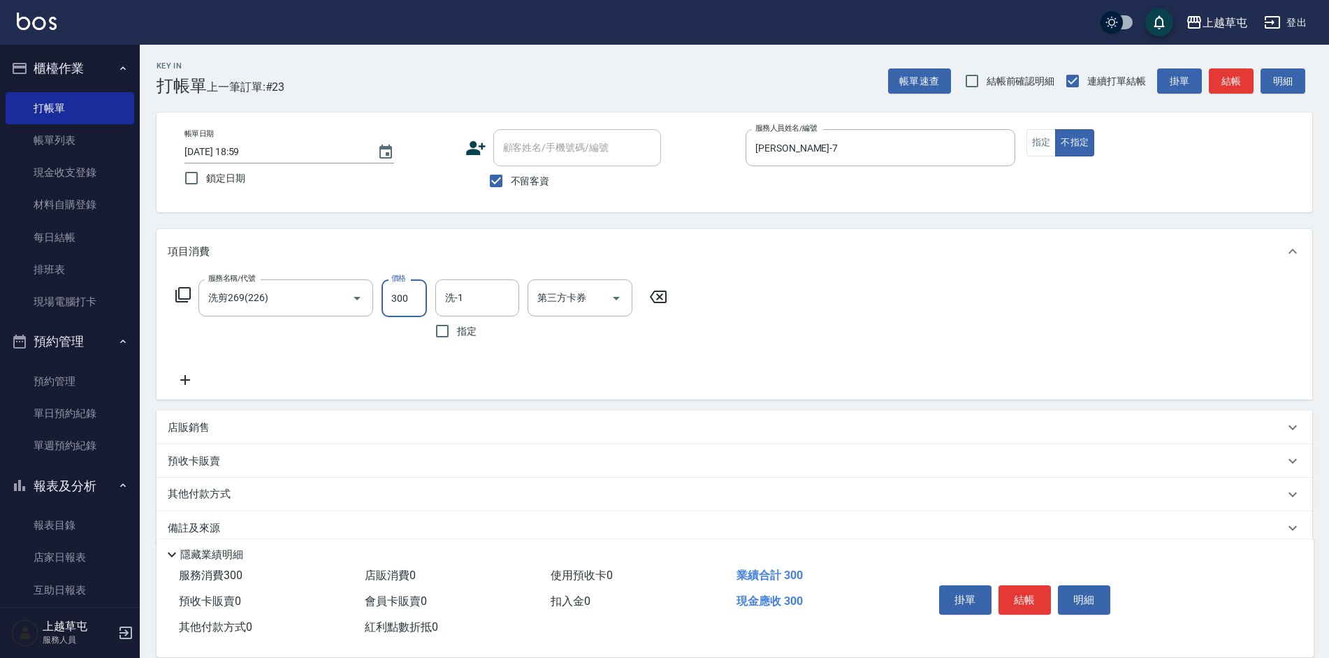
type input "300"
type input "[PERSON_NAME]-7"
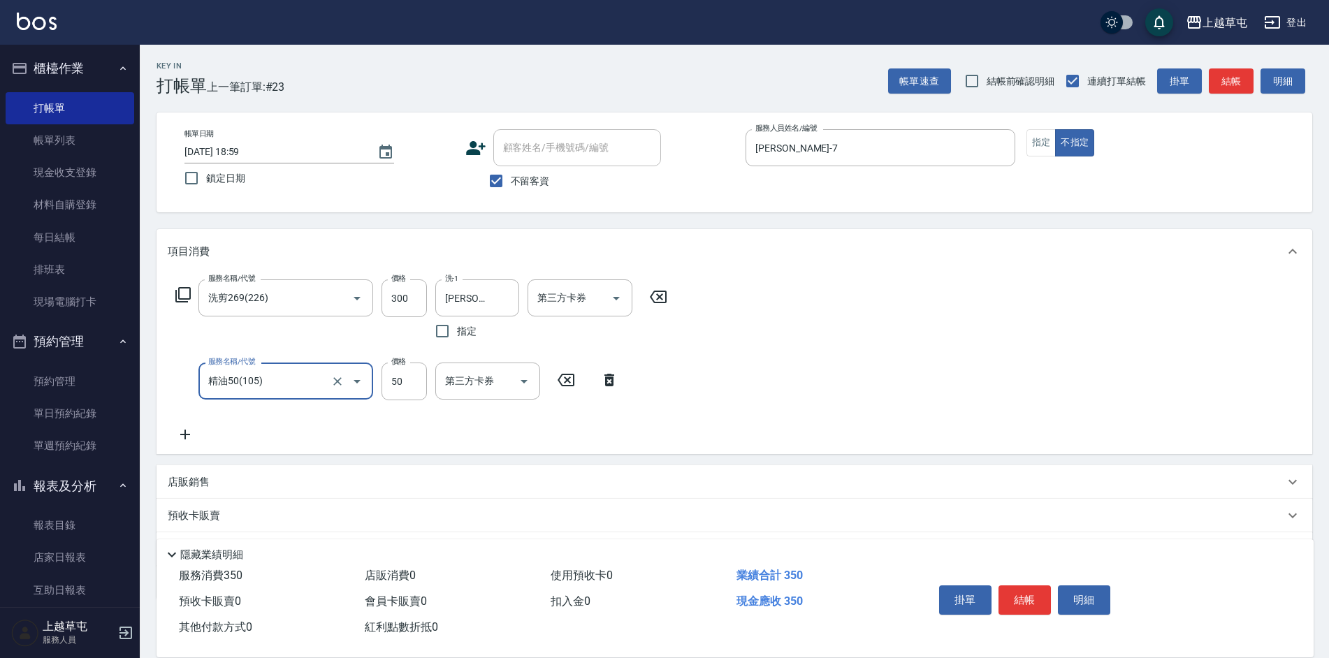
type input "精油50(105)"
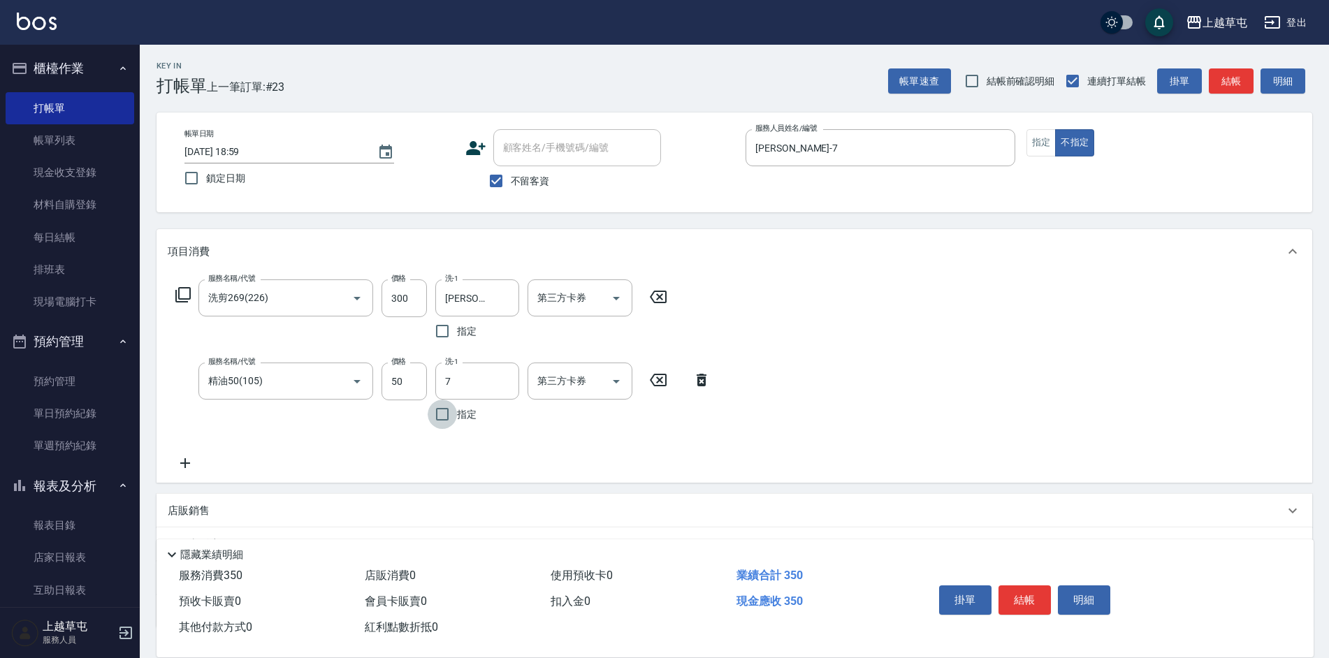
type input "[PERSON_NAME]-7"
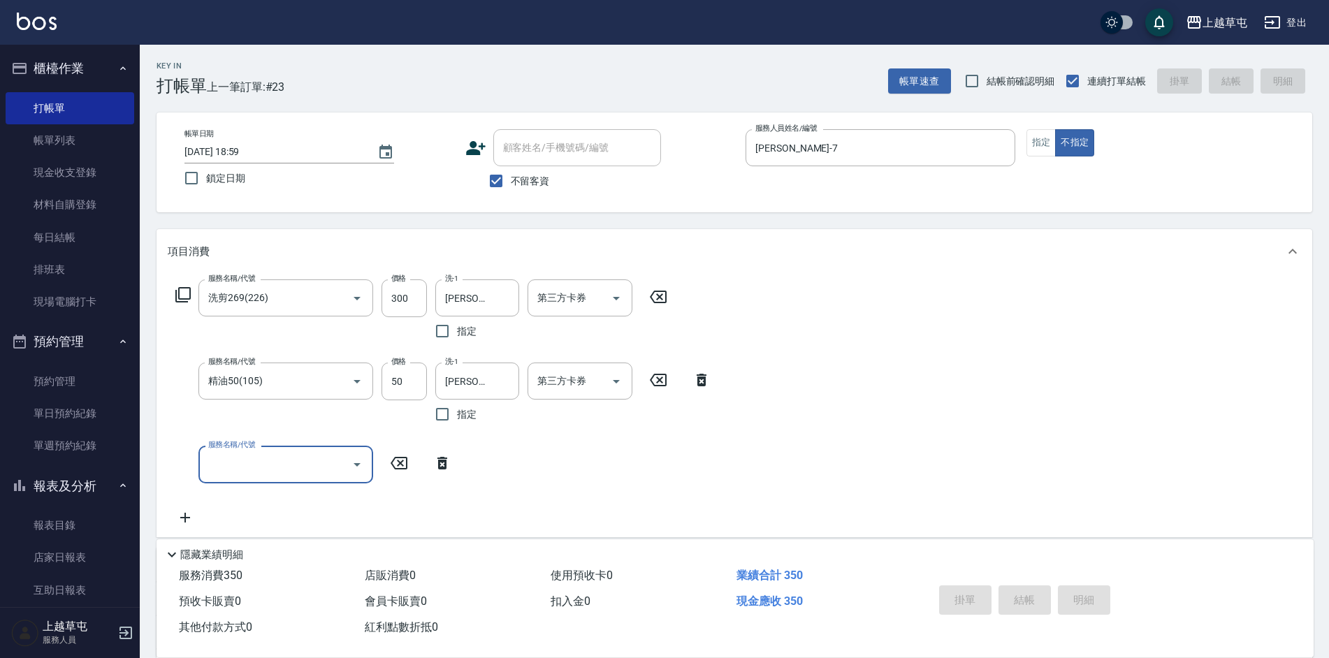
type input "[DATE] 19:00"
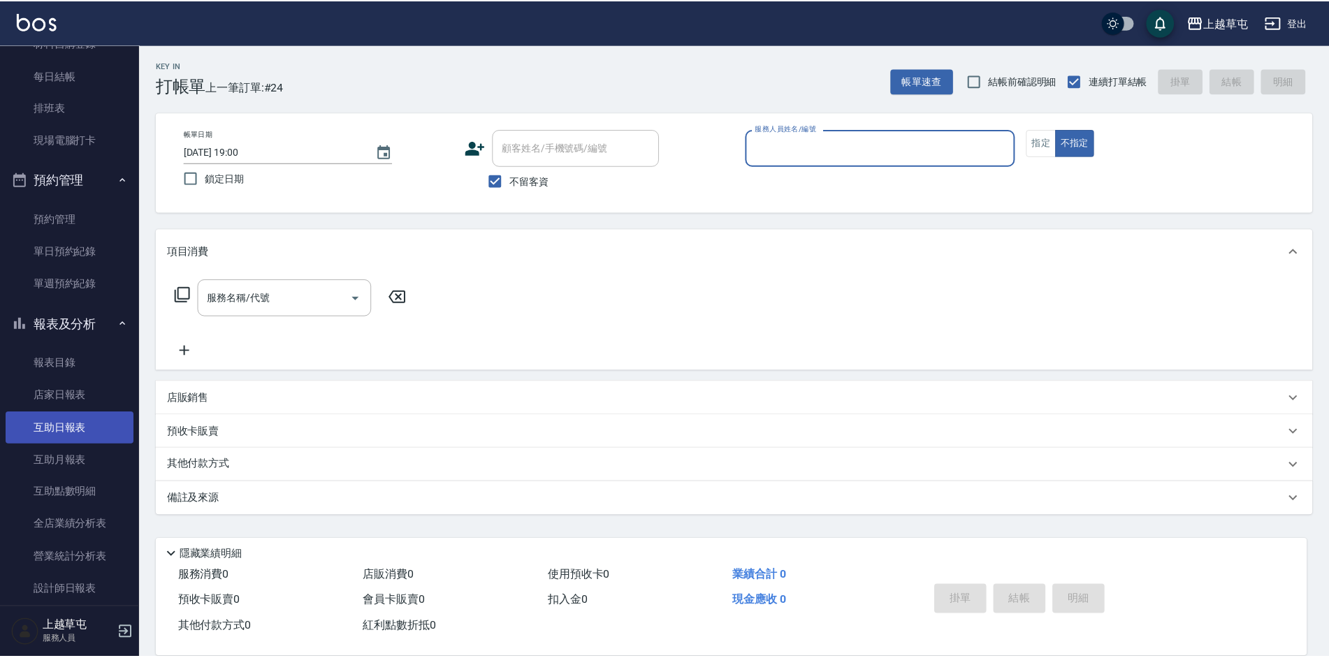
scroll to position [210, 0]
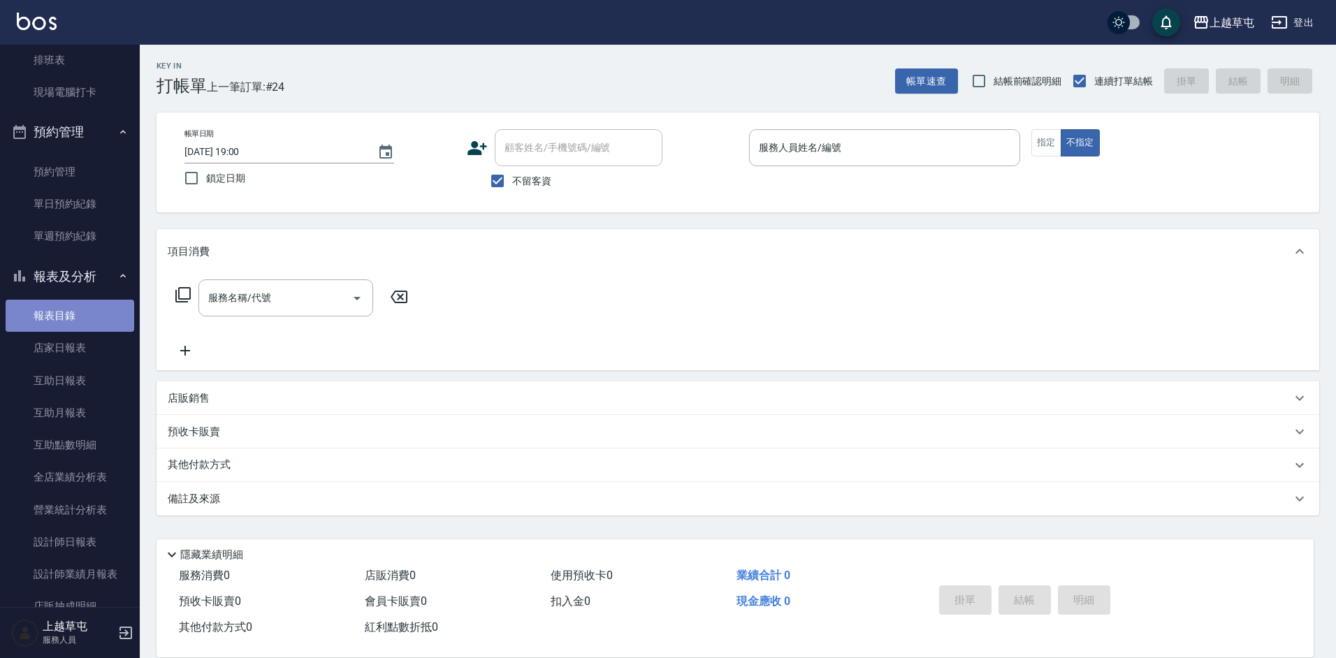
click at [69, 310] on link "報表目錄" at bounding box center [70, 316] width 129 height 32
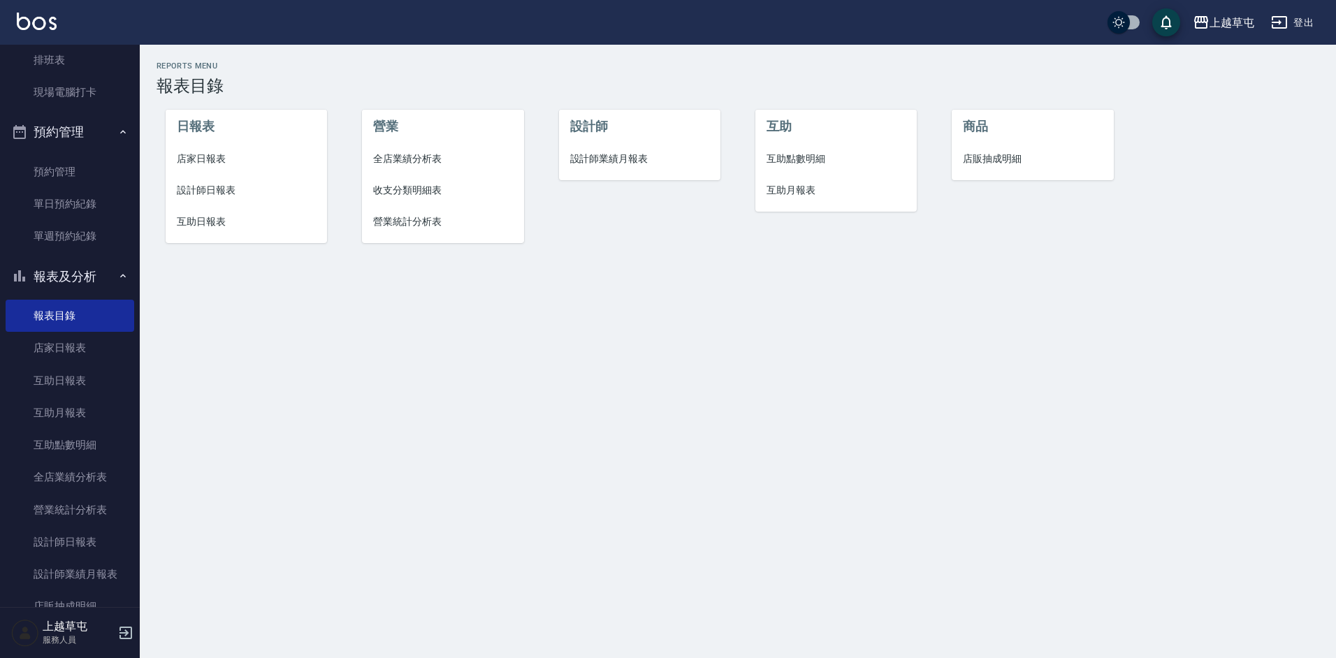
click at [215, 150] on li "店家日報表" at bounding box center [247, 158] width 162 height 31
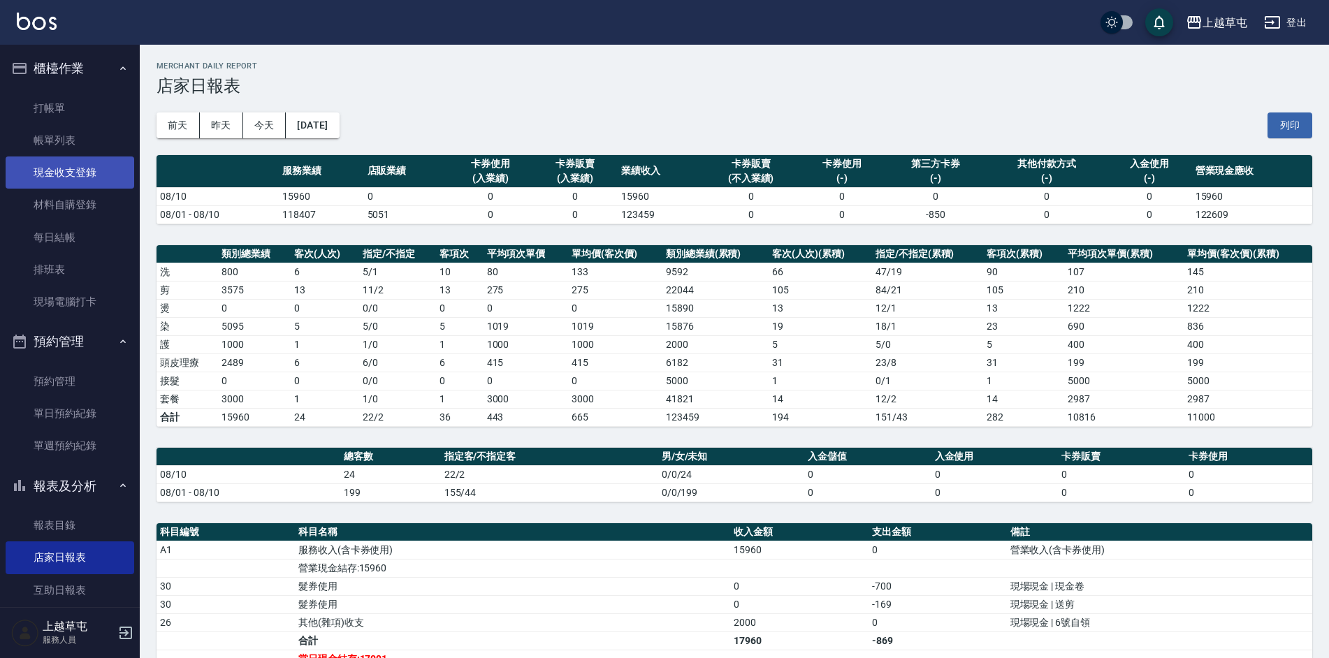
drag, startPoint x: 67, startPoint y: 167, endPoint x: 87, endPoint y: 181, distance: 24.6
click at [68, 167] on link "現金收支登錄" at bounding box center [70, 173] width 129 height 32
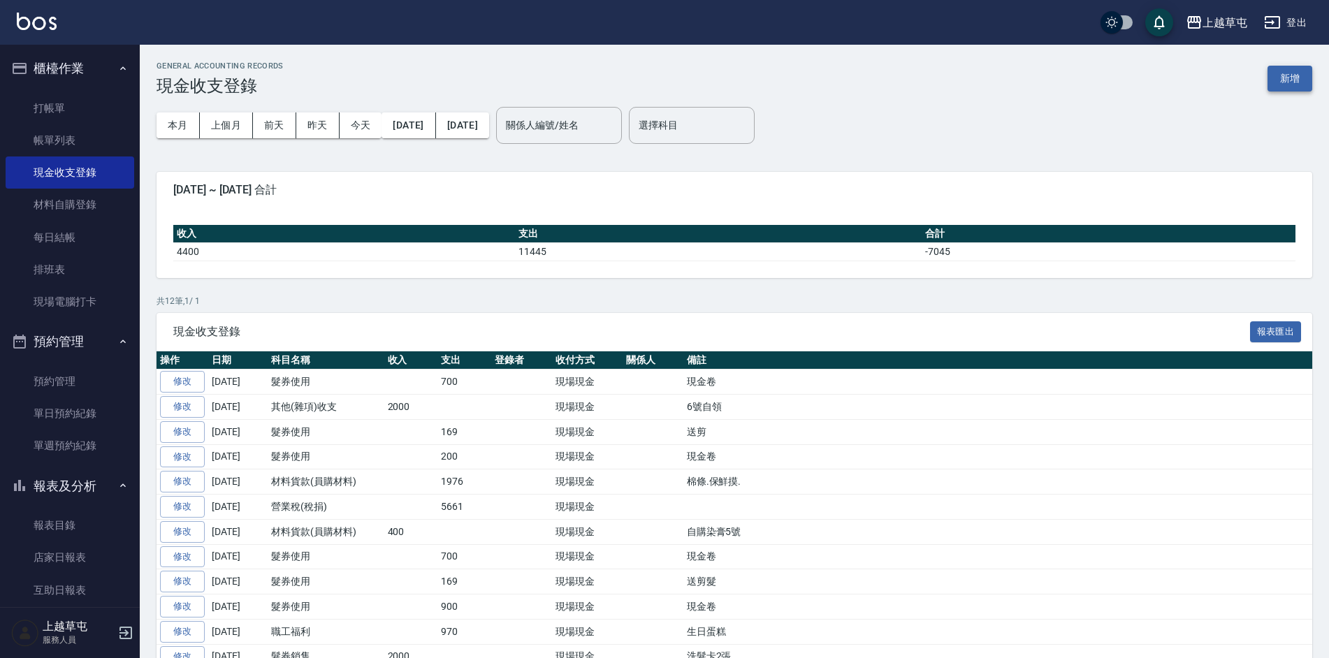
click at [1295, 80] on button "新增" at bounding box center [1290, 79] width 45 height 26
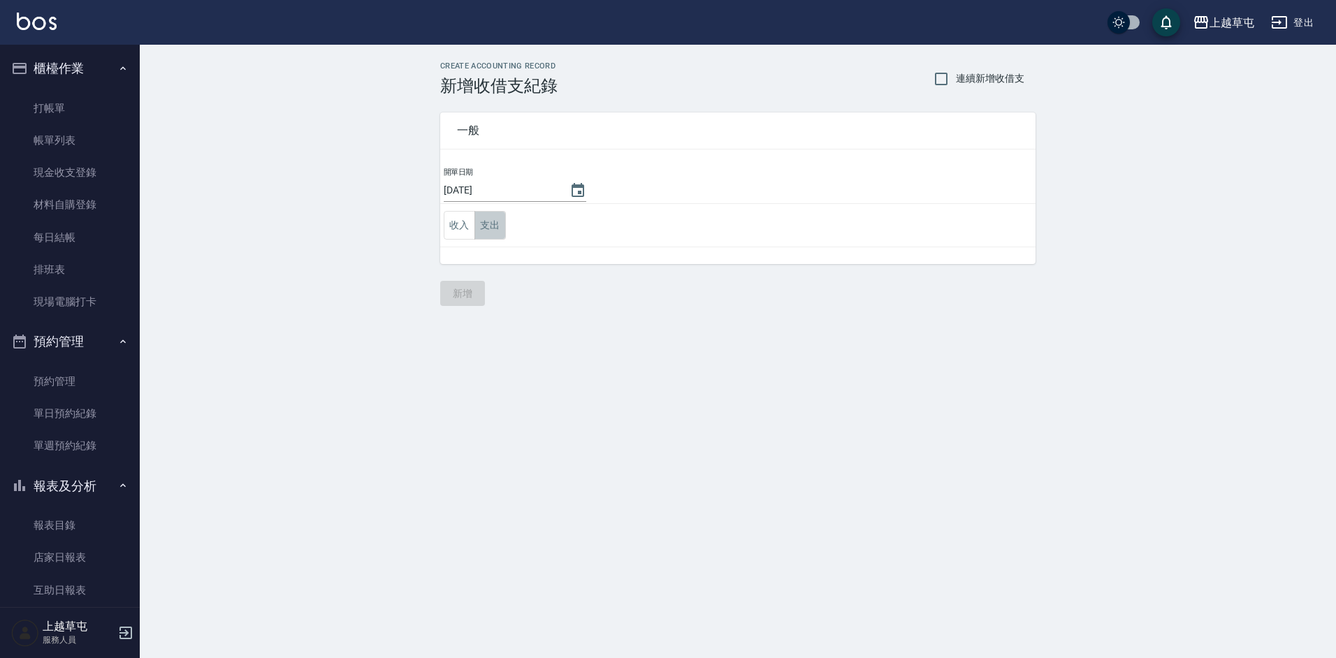
click at [497, 229] on button "支出" at bounding box center [490, 225] width 31 height 29
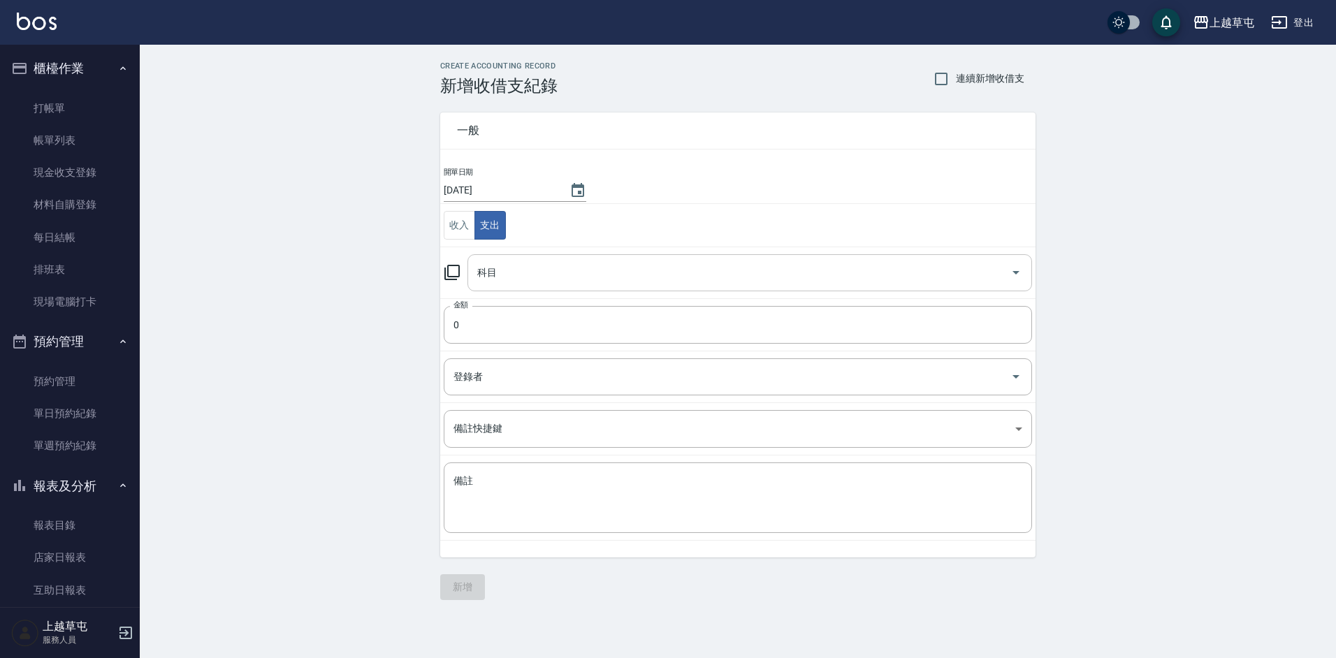
click at [512, 268] on input "科目" at bounding box center [739, 273] width 531 height 24
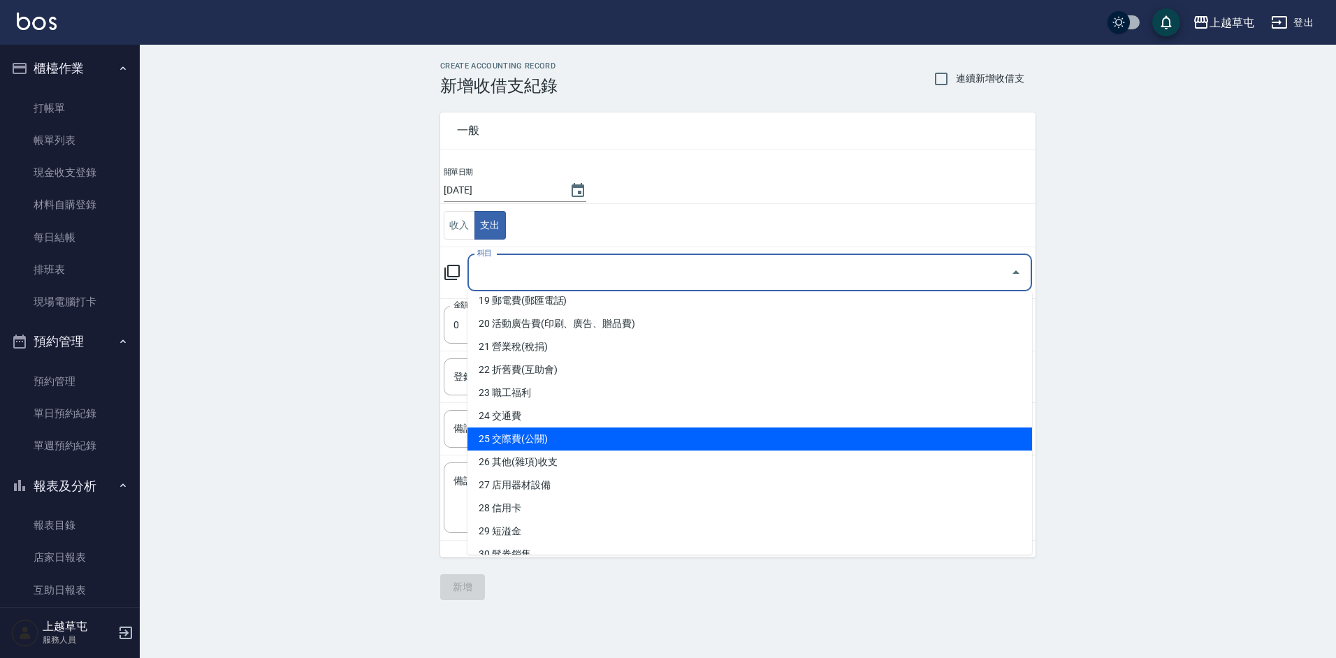
scroll to position [693, 0]
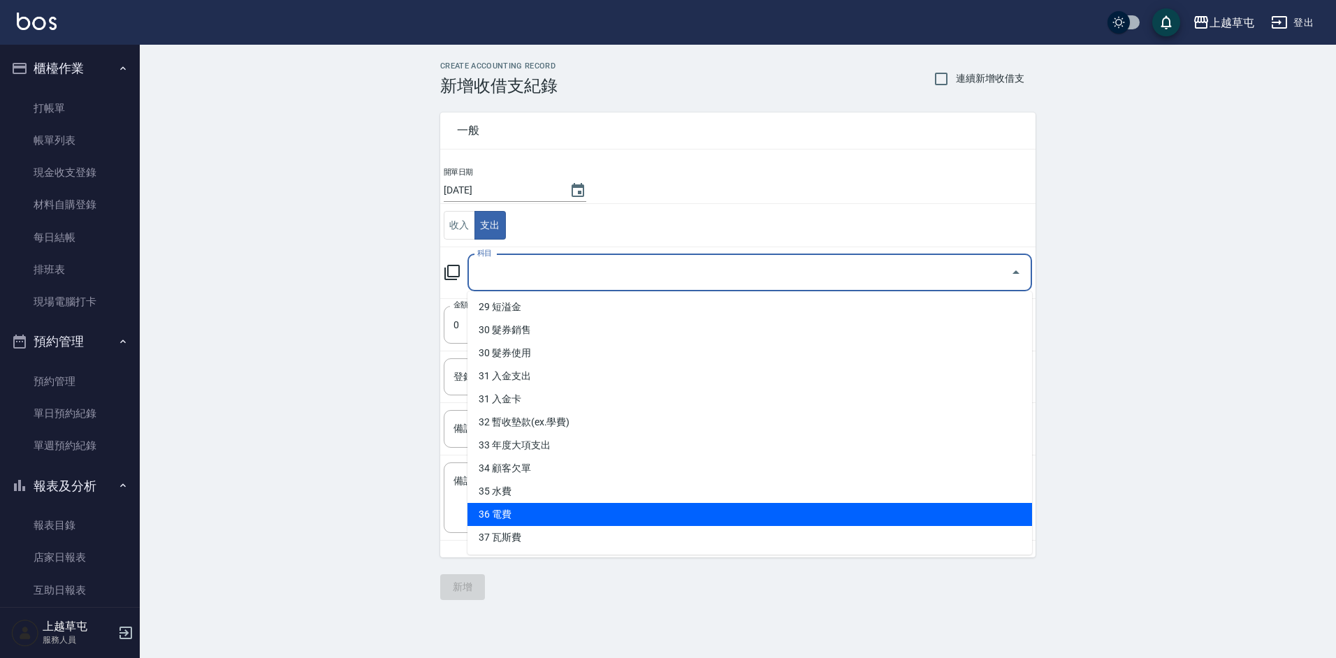
click at [587, 512] on li "36 電費" at bounding box center [750, 514] width 565 height 23
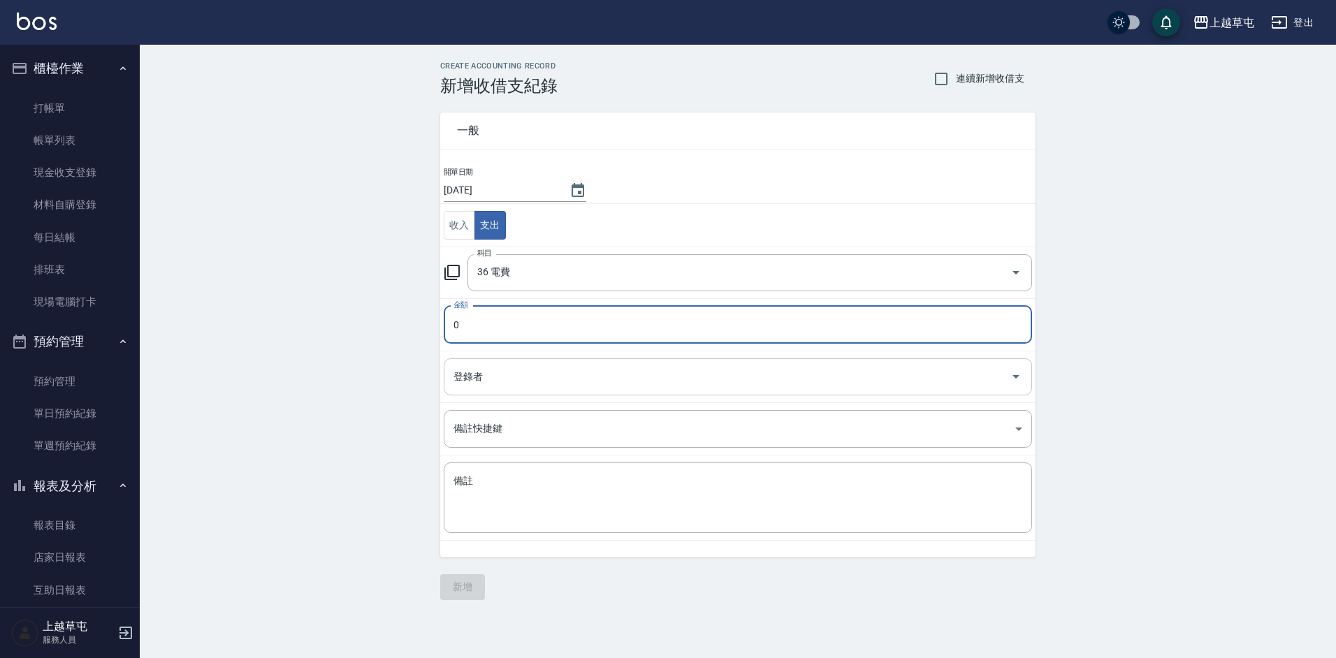
click at [528, 370] on input "登錄者" at bounding box center [727, 377] width 555 height 24
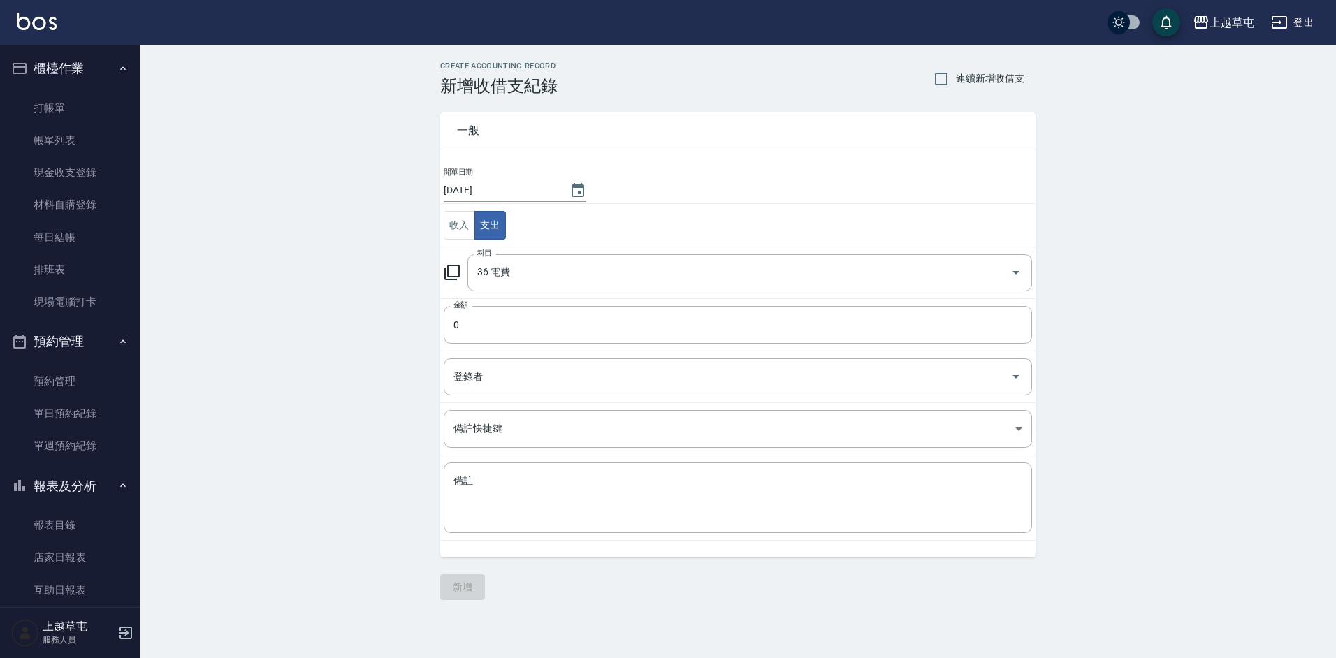
click at [1160, 370] on div "CREATE ACCOUNTING RECORD 新增收借支紀錄 連續新增收借支 一般 開單日期 [DATE] 收入 支出 科目 36 電費 科目 金額 0 …" at bounding box center [738, 331] width 1197 height 572
click at [566, 268] on input "36 電費" at bounding box center [730, 273] width 513 height 24
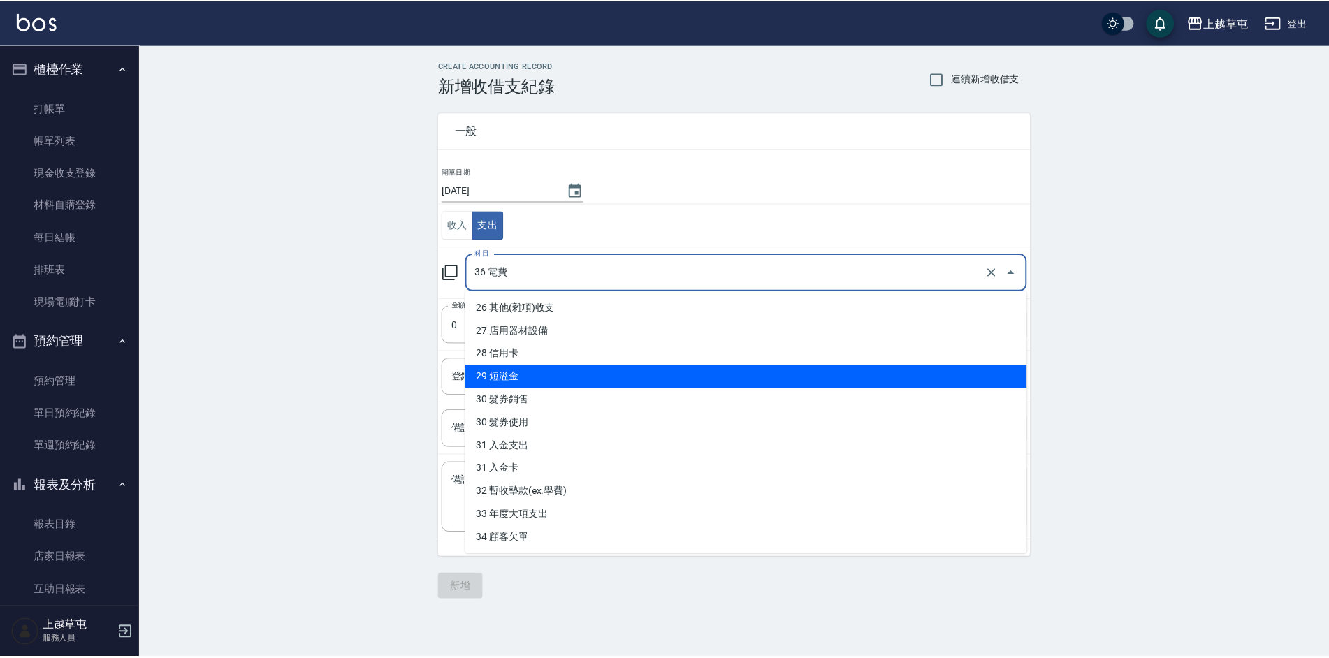
scroll to position [554, 0]
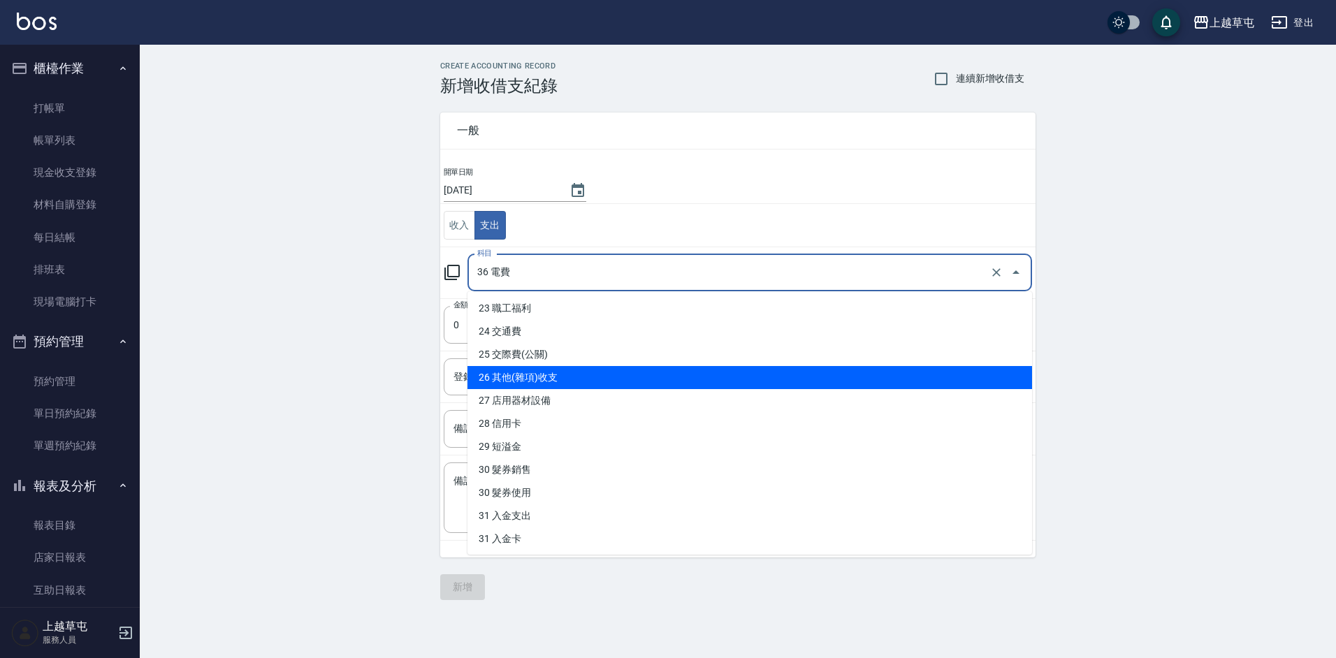
click at [566, 375] on li "26 其他(雜項)收支" at bounding box center [750, 377] width 565 height 23
type input "26 其他(雜項)收支"
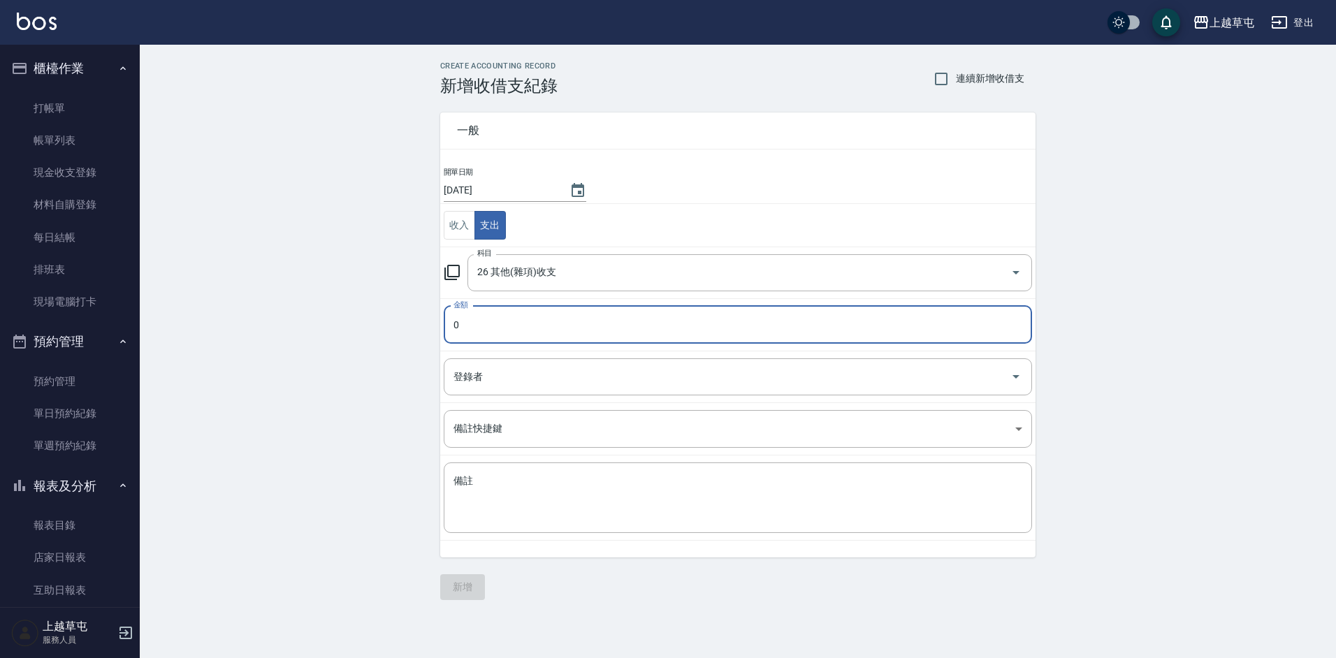
click at [517, 310] on input "0" at bounding box center [738, 325] width 589 height 38
type input "1025"
click at [535, 482] on textarea "備註" at bounding box center [738, 499] width 569 height 48
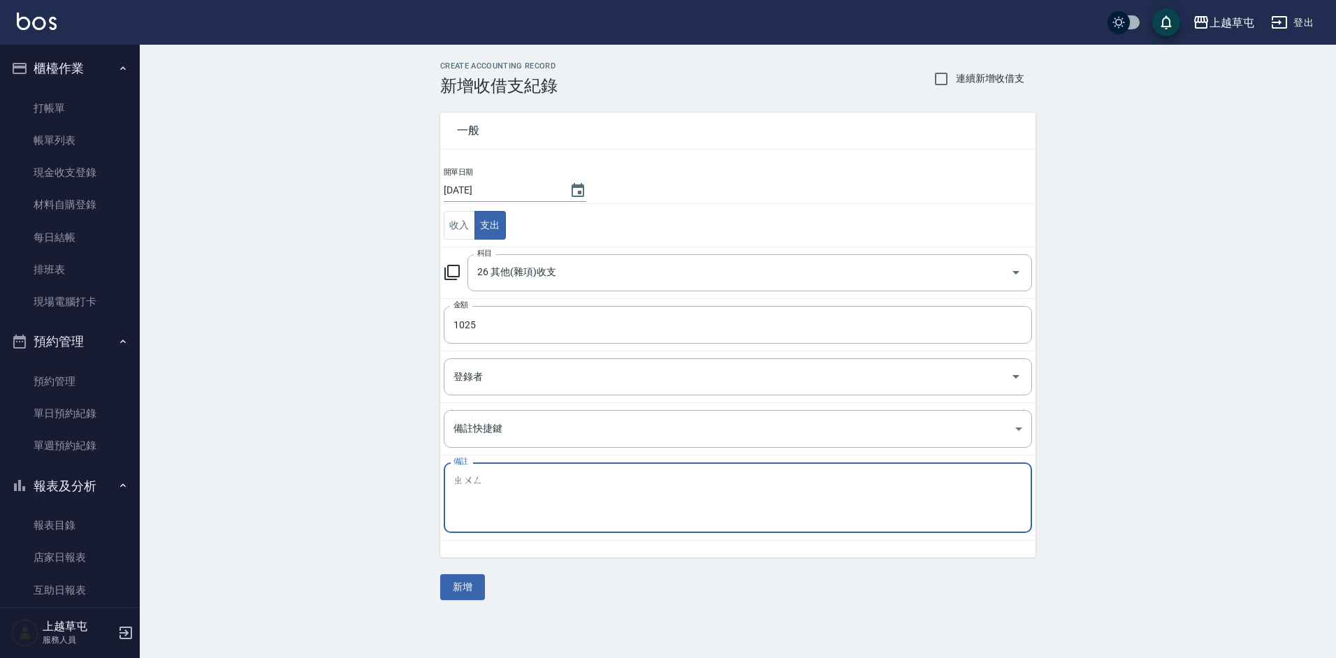
type textarea "鍾"
type textarea "中華電信"
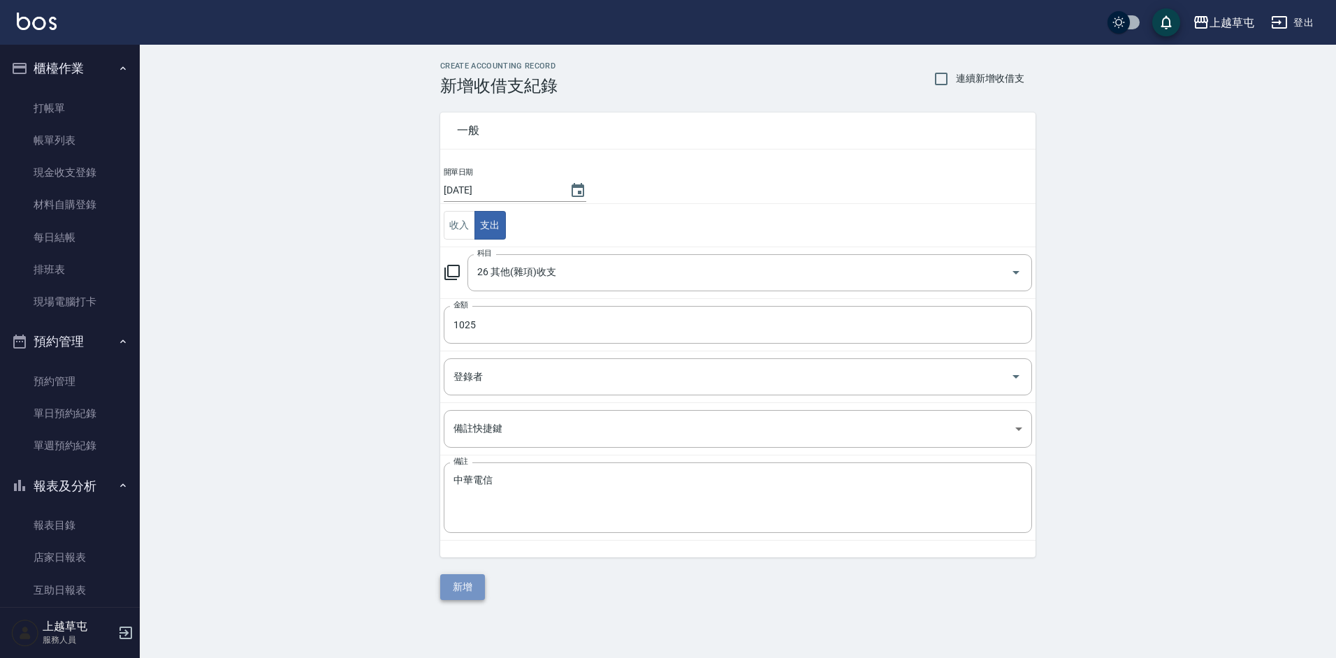
click at [472, 589] on button "新增" at bounding box center [462, 588] width 45 height 26
